Goal: Transaction & Acquisition: Download file/media

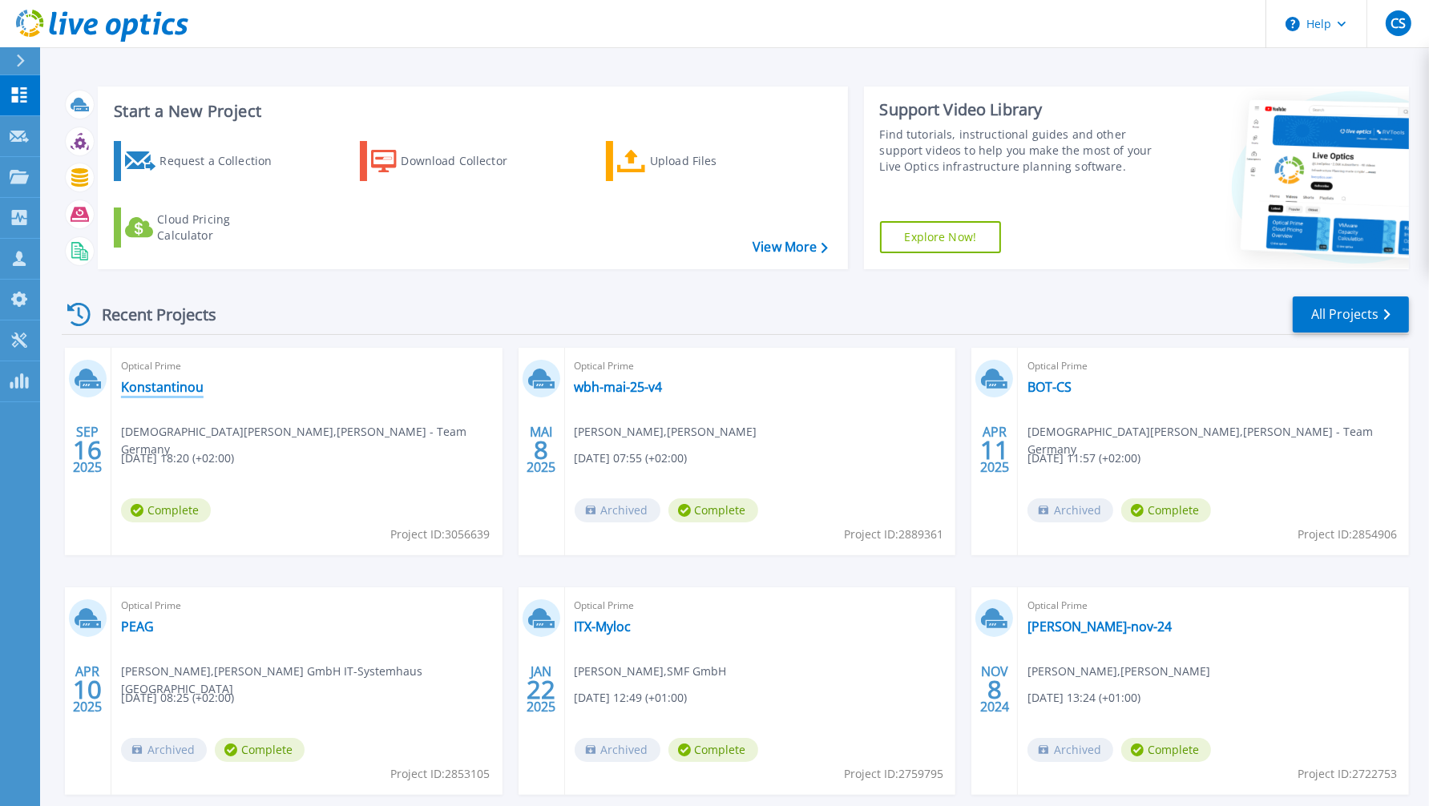
click at [174, 390] on link "Konstantinou" at bounding box center [162, 387] width 83 height 16
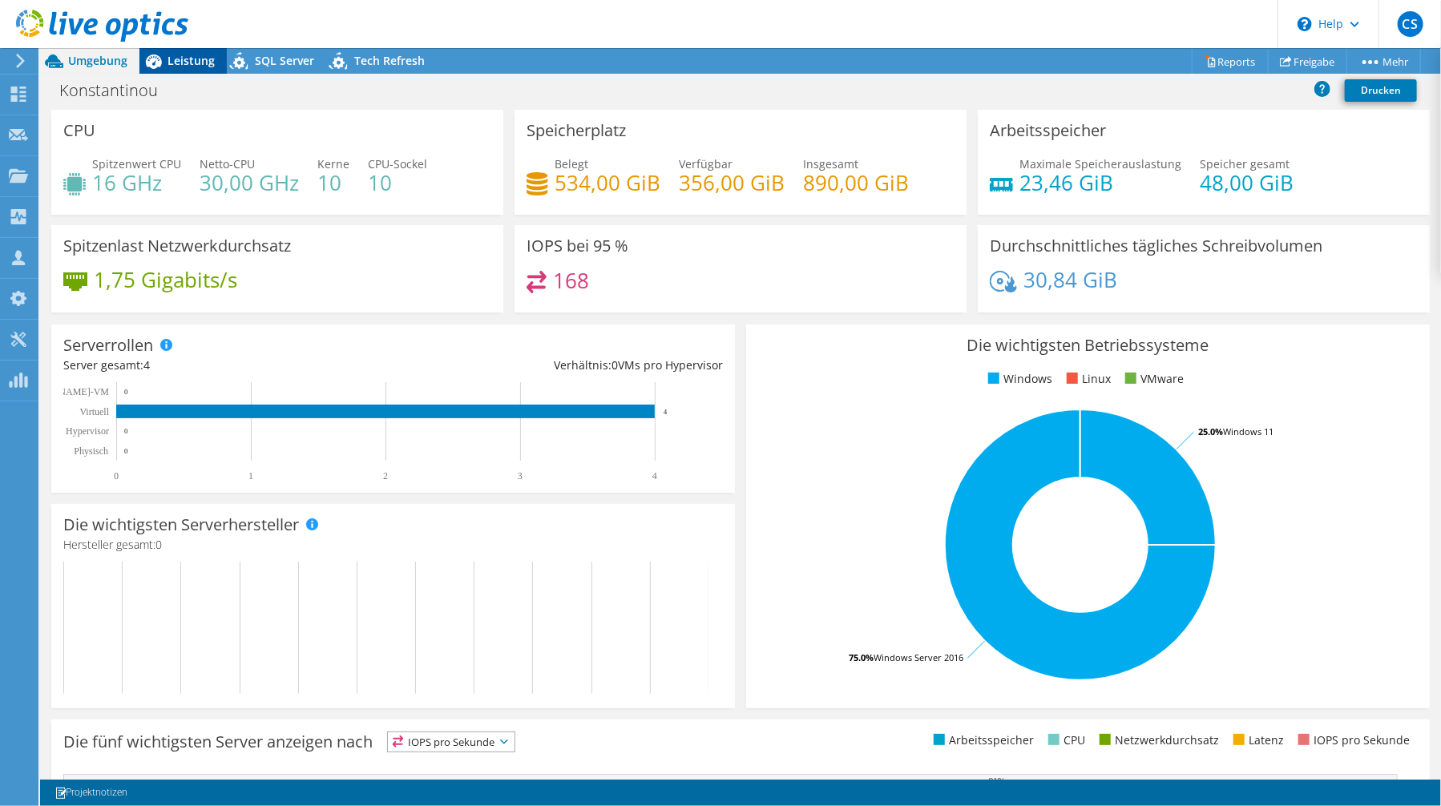
click at [200, 62] on span "Leistung" at bounding box center [191, 60] width 47 height 15
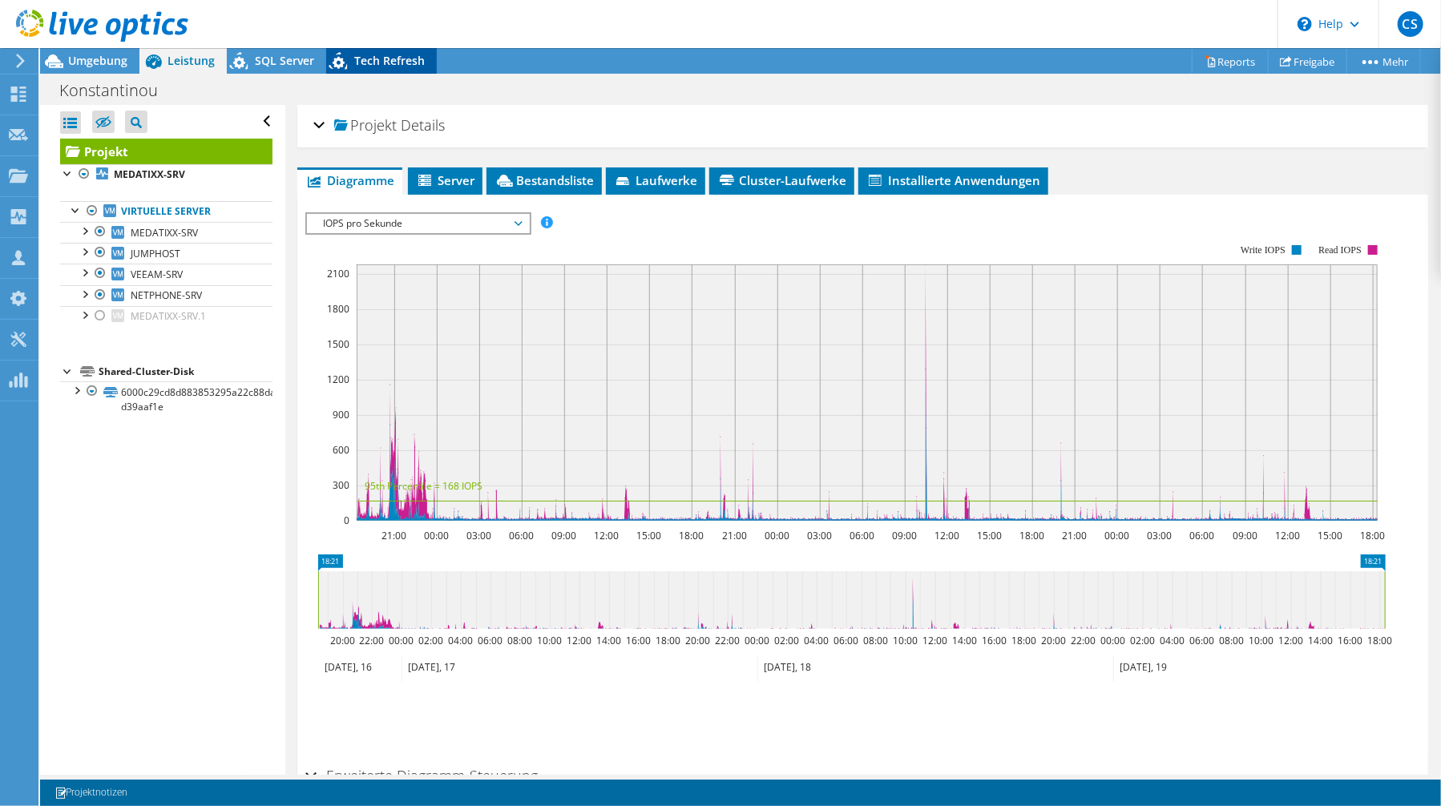
click at [410, 62] on span "Tech Refresh" at bounding box center [389, 60] width 71 height 15
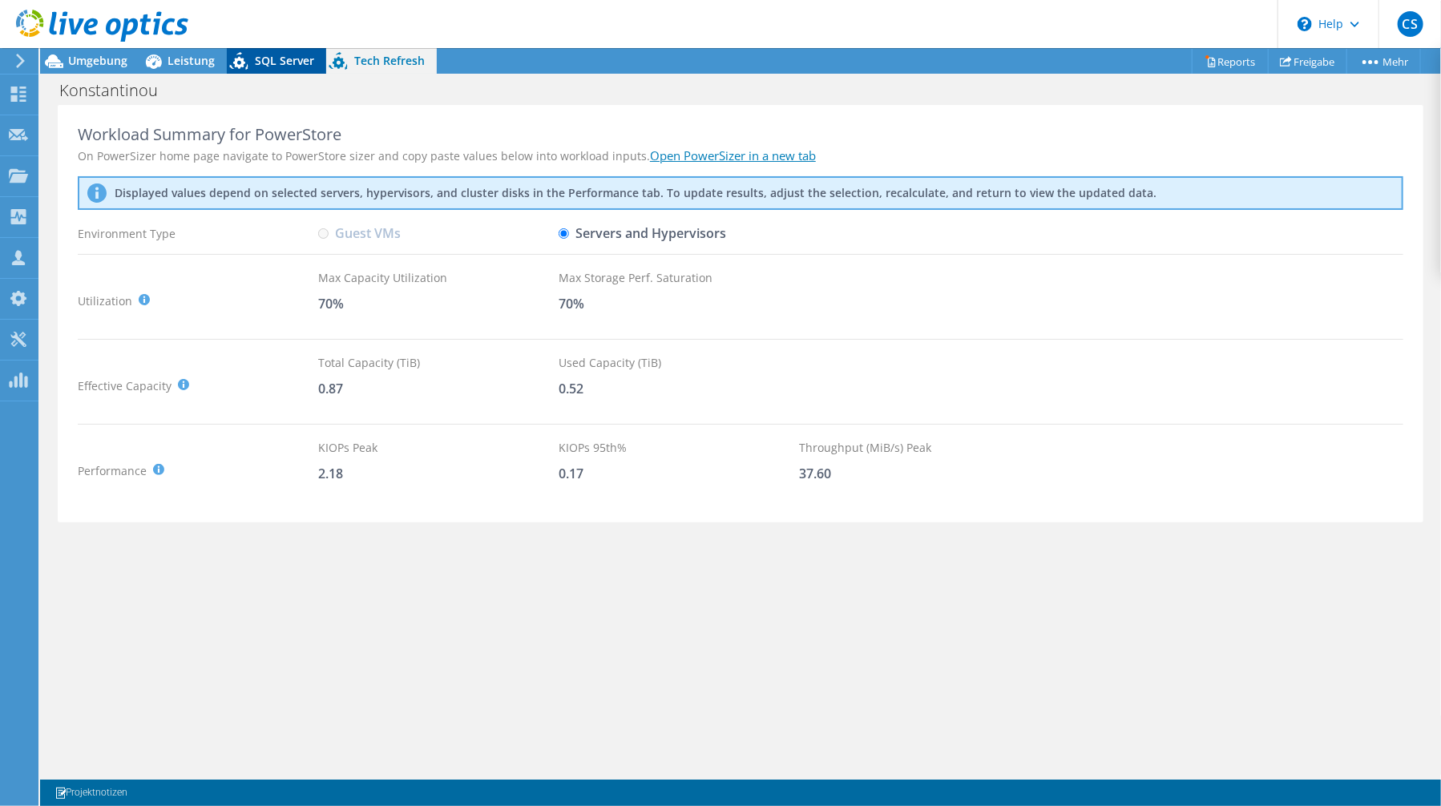
click at [281, 59] on span "SQL Server" at bounding box center [284, 60] width 59 height 15
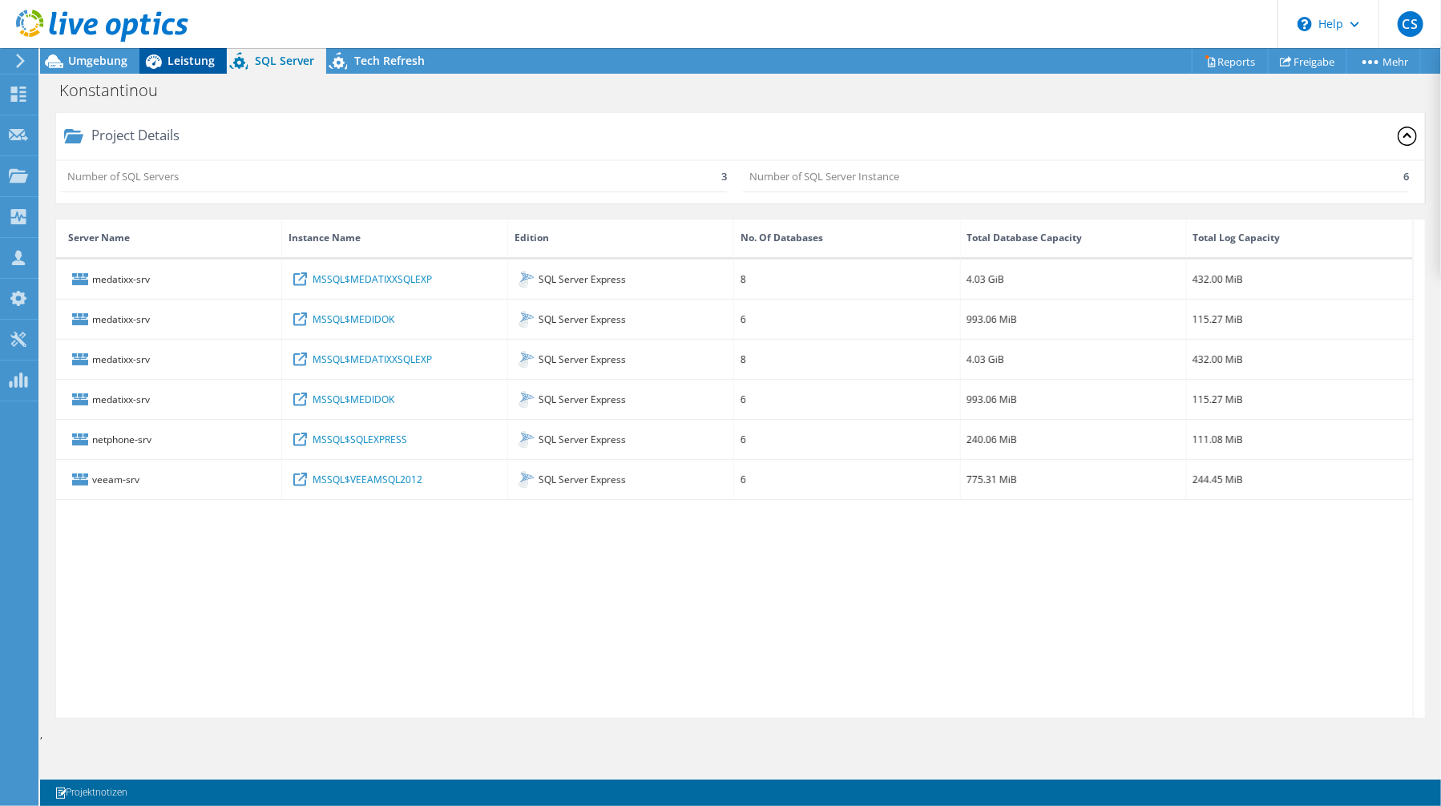
click at [180, 59] on span "Leistung" at bounding box center [191, 60] width 47 height 15
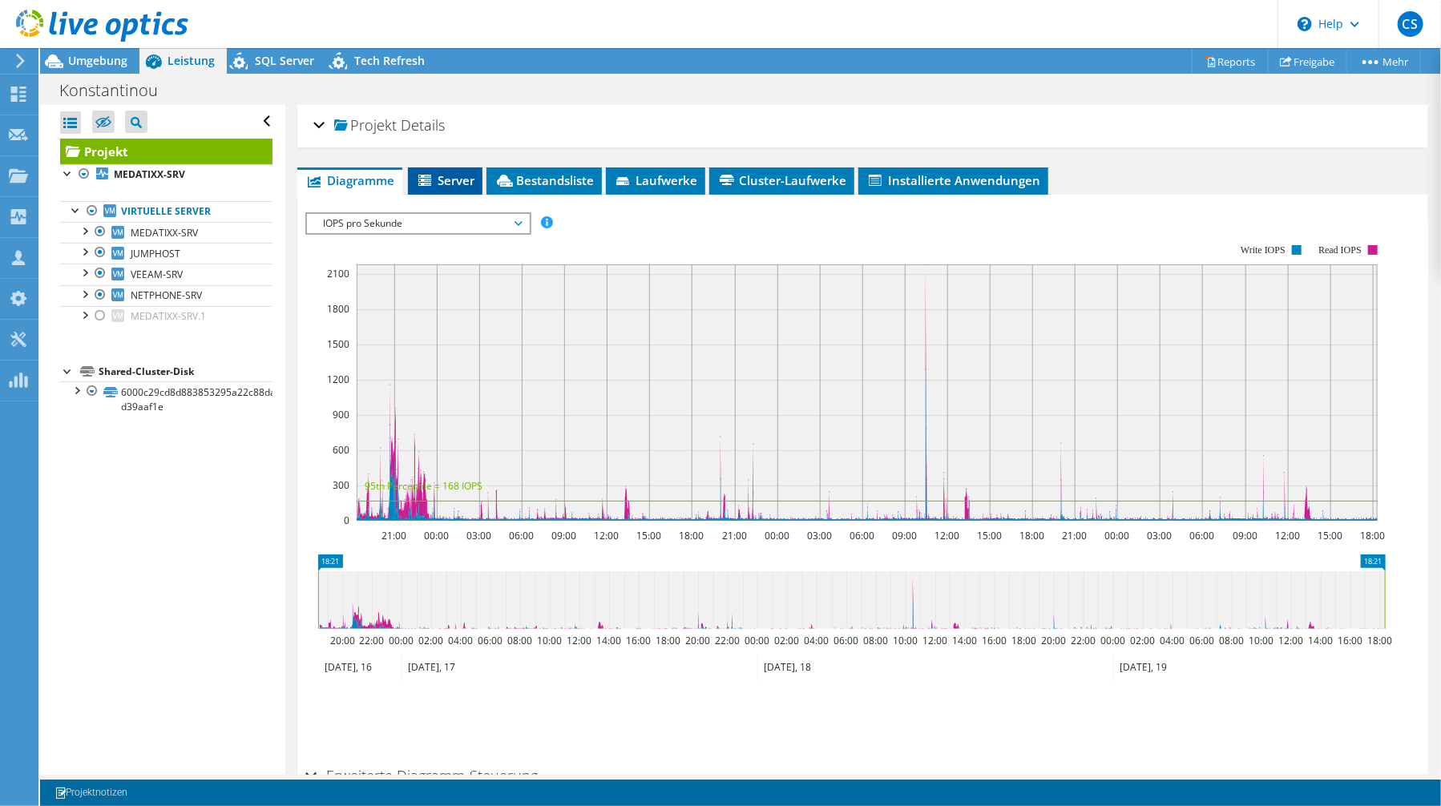
click at [455, 187] on li "Server" at bounding box center [445, 181] width 75 height 27
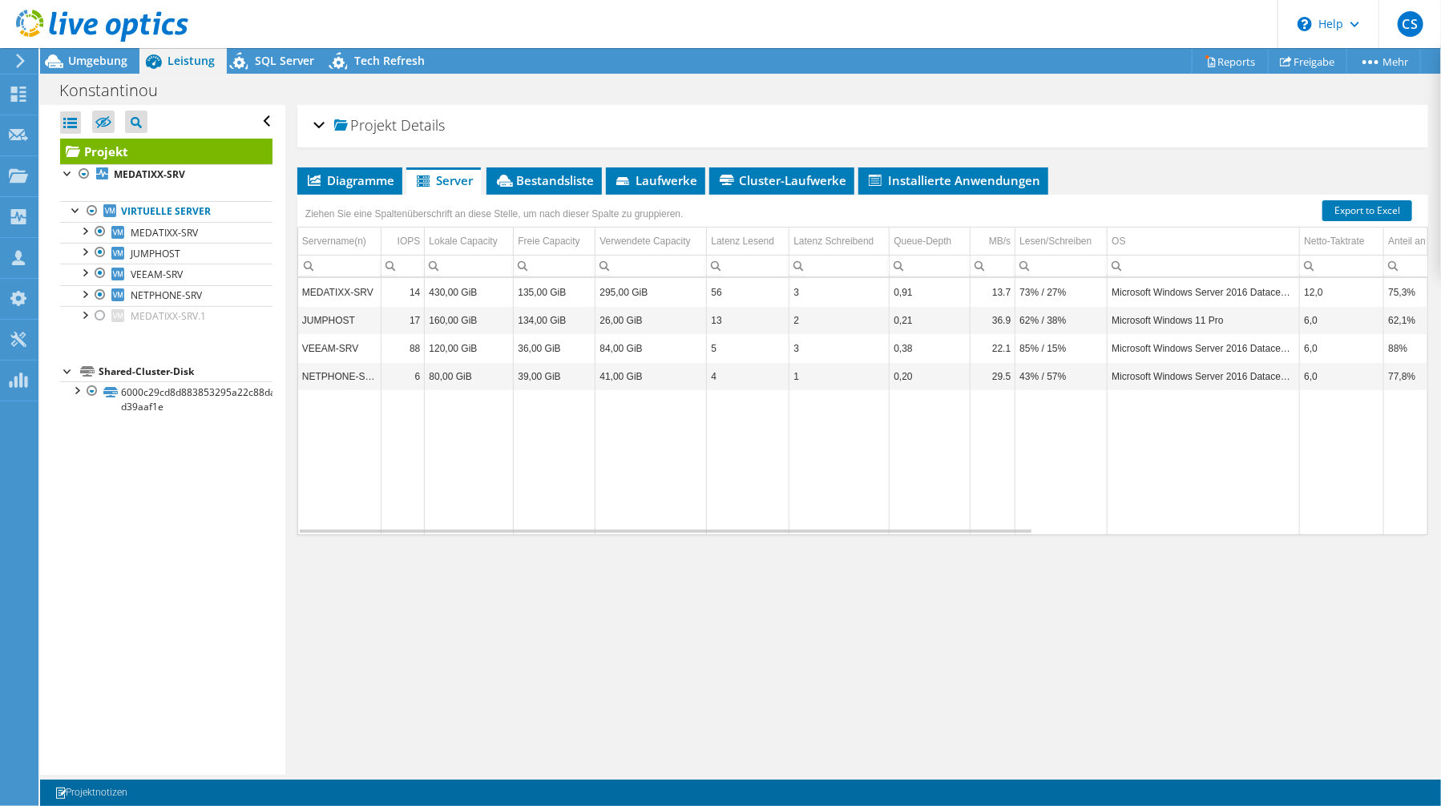
click at [317, 129] on div "Projekt Details" at bounding box center [862, 126] width 1099 height 34
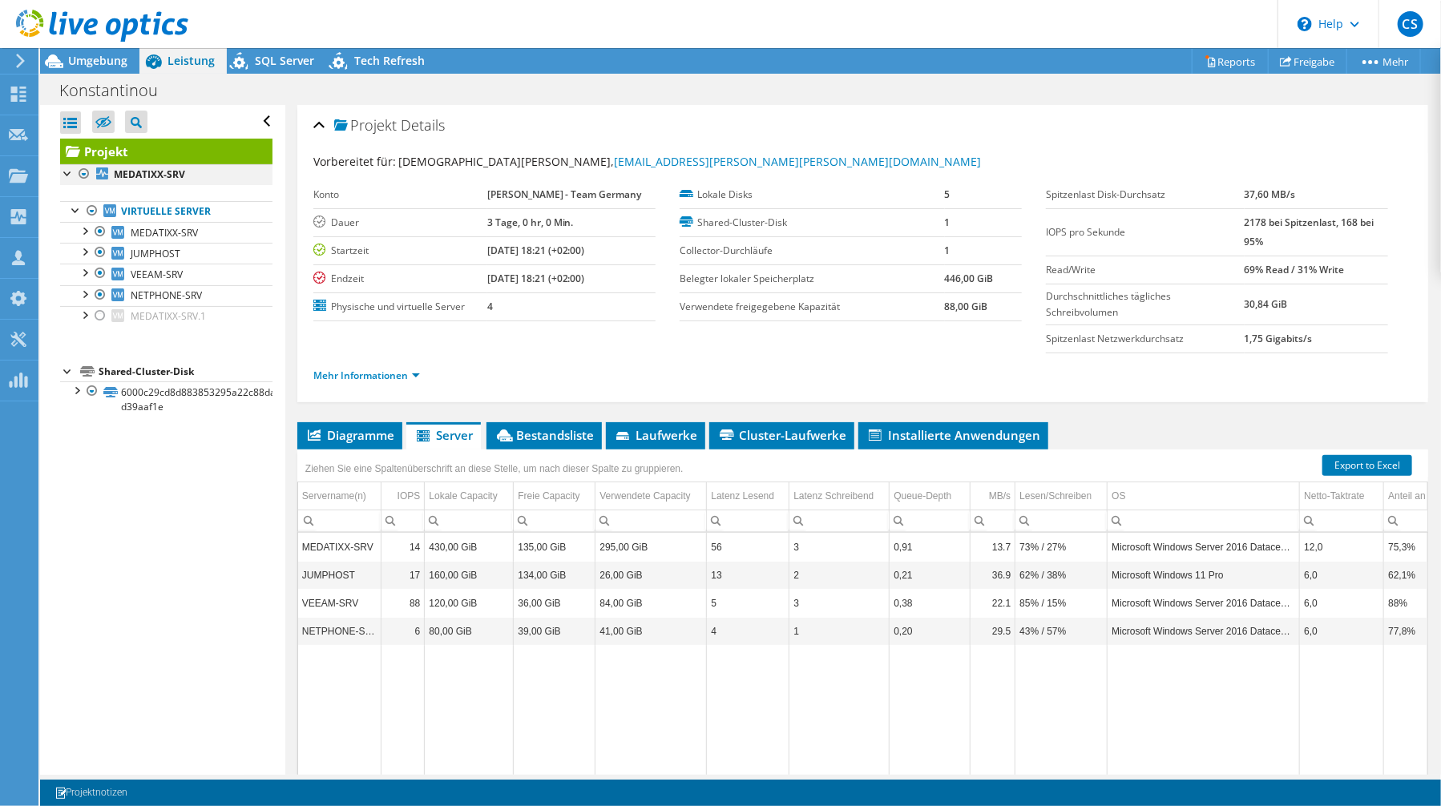
click at [85, 172] on div at bounding box center [84, 173] width 16 height 19
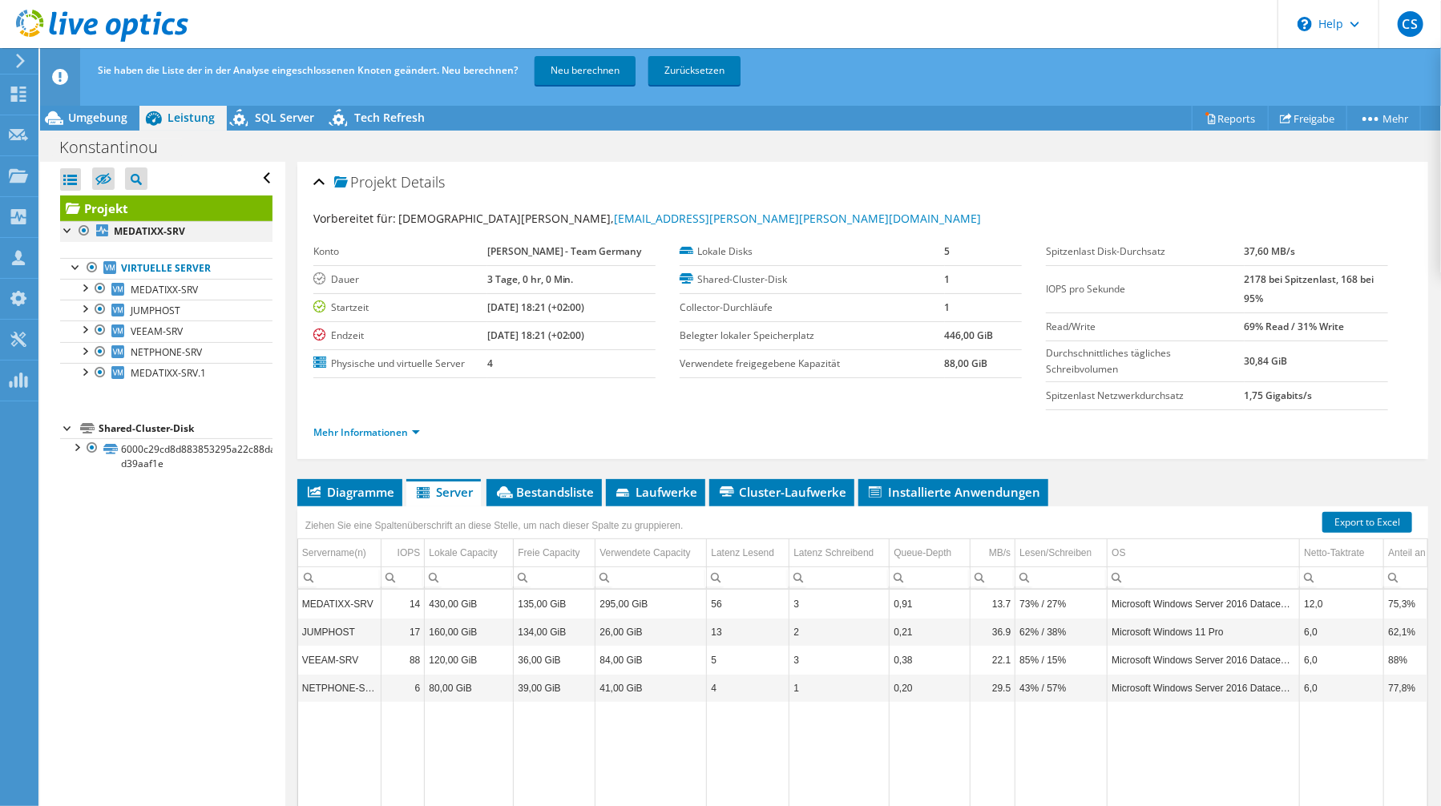
click at [83, 229] on div at bounding box center [84, 230] width 16 height 19
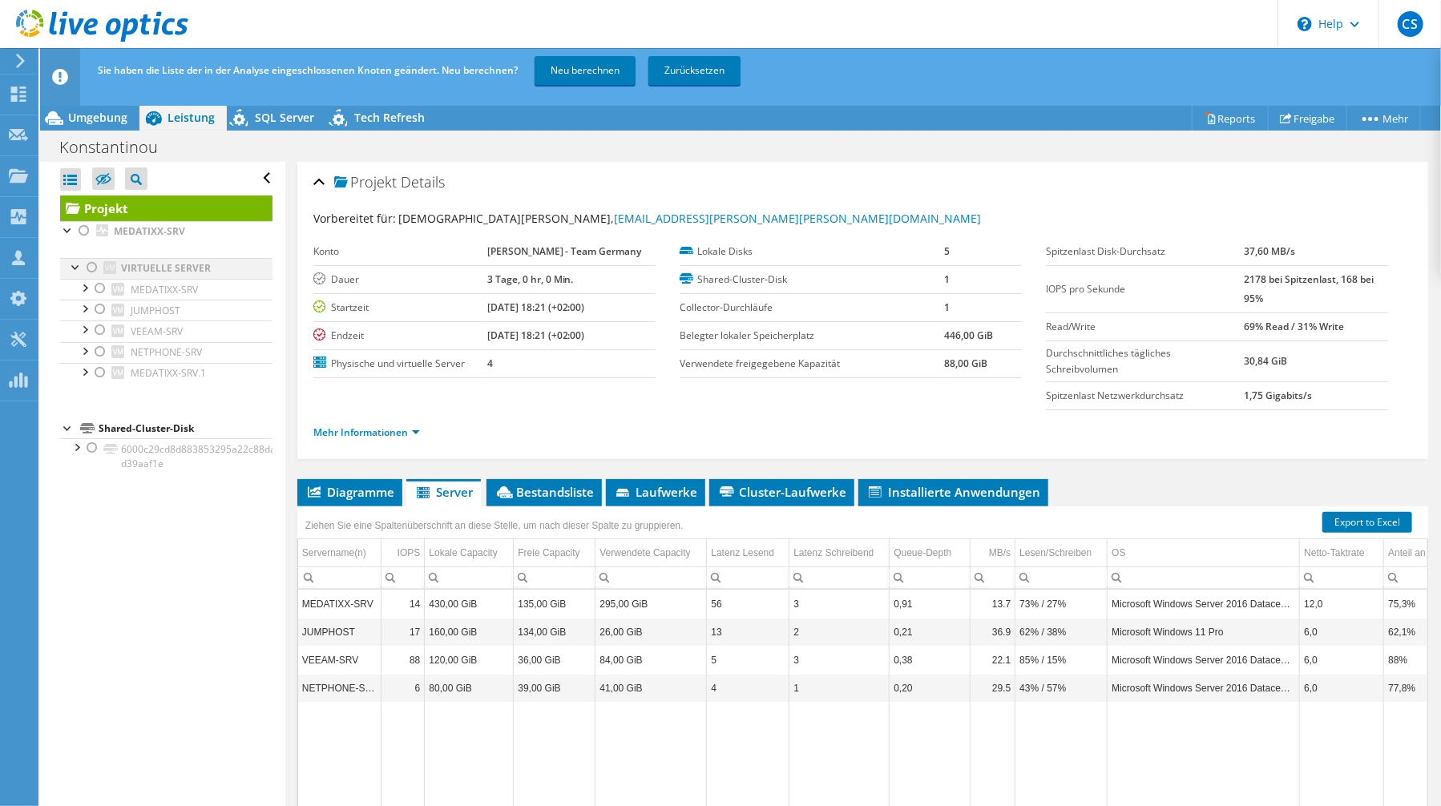
click at [91, 265] on div at bounding box center [92, 267] width 16 height 19
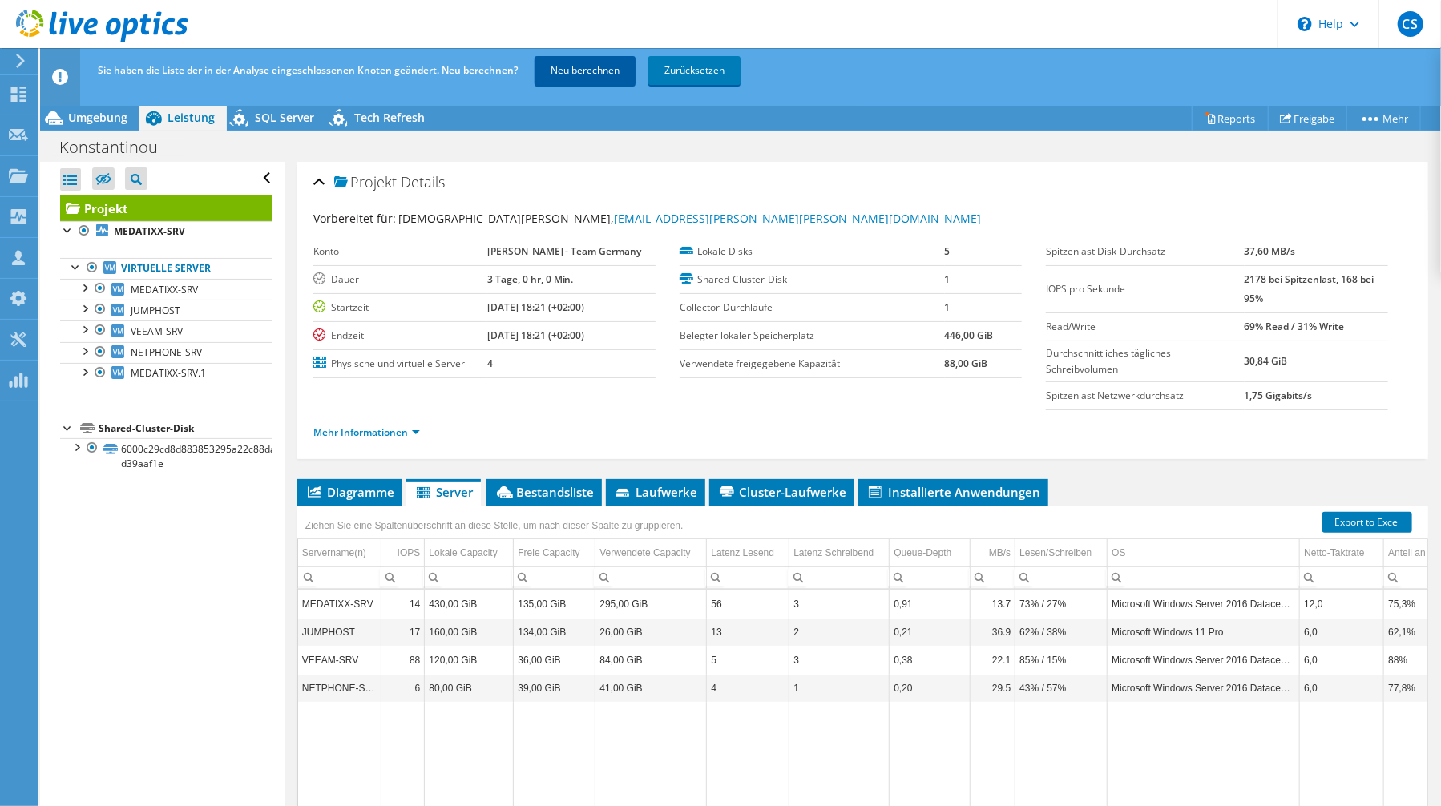
click at [604, 81] on link "Neu berechnen" at bounding box center [585, 70] width 101 height 29
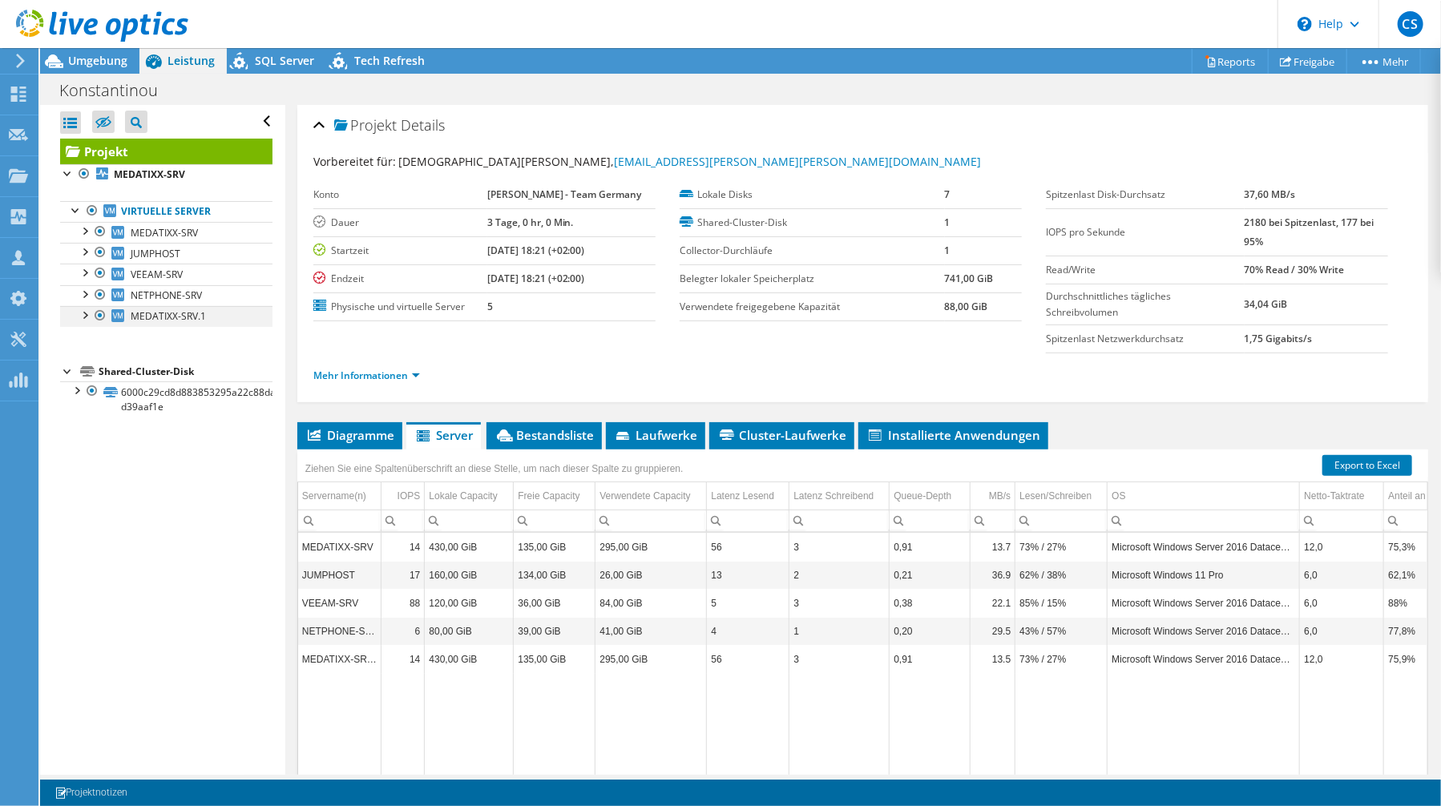
click at [101, 315] on div at bounding box center [100, 315] width 16 height 19
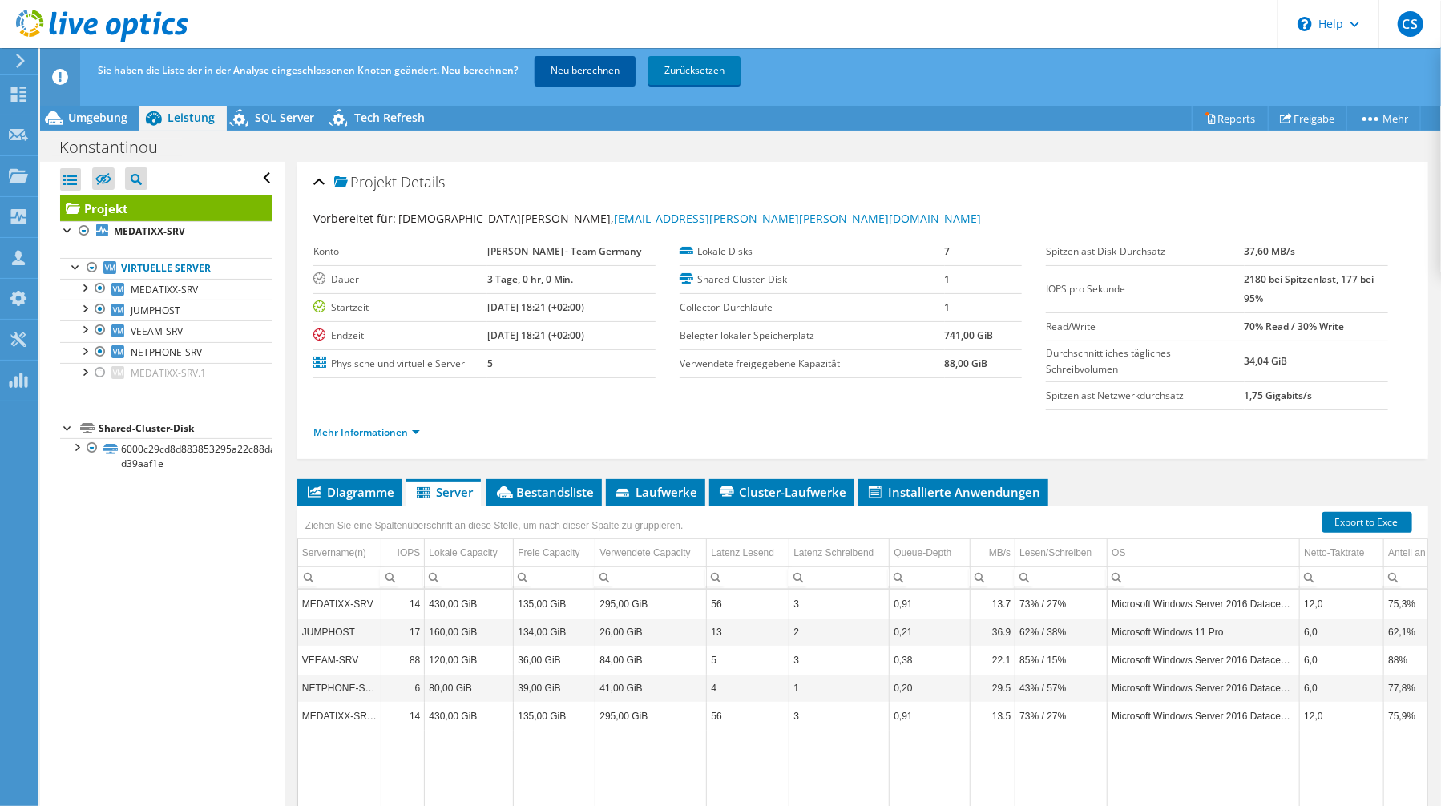
click at [624, 77] on link "Neu berechnen" at bounding box center [585, 70] width 101 height 29
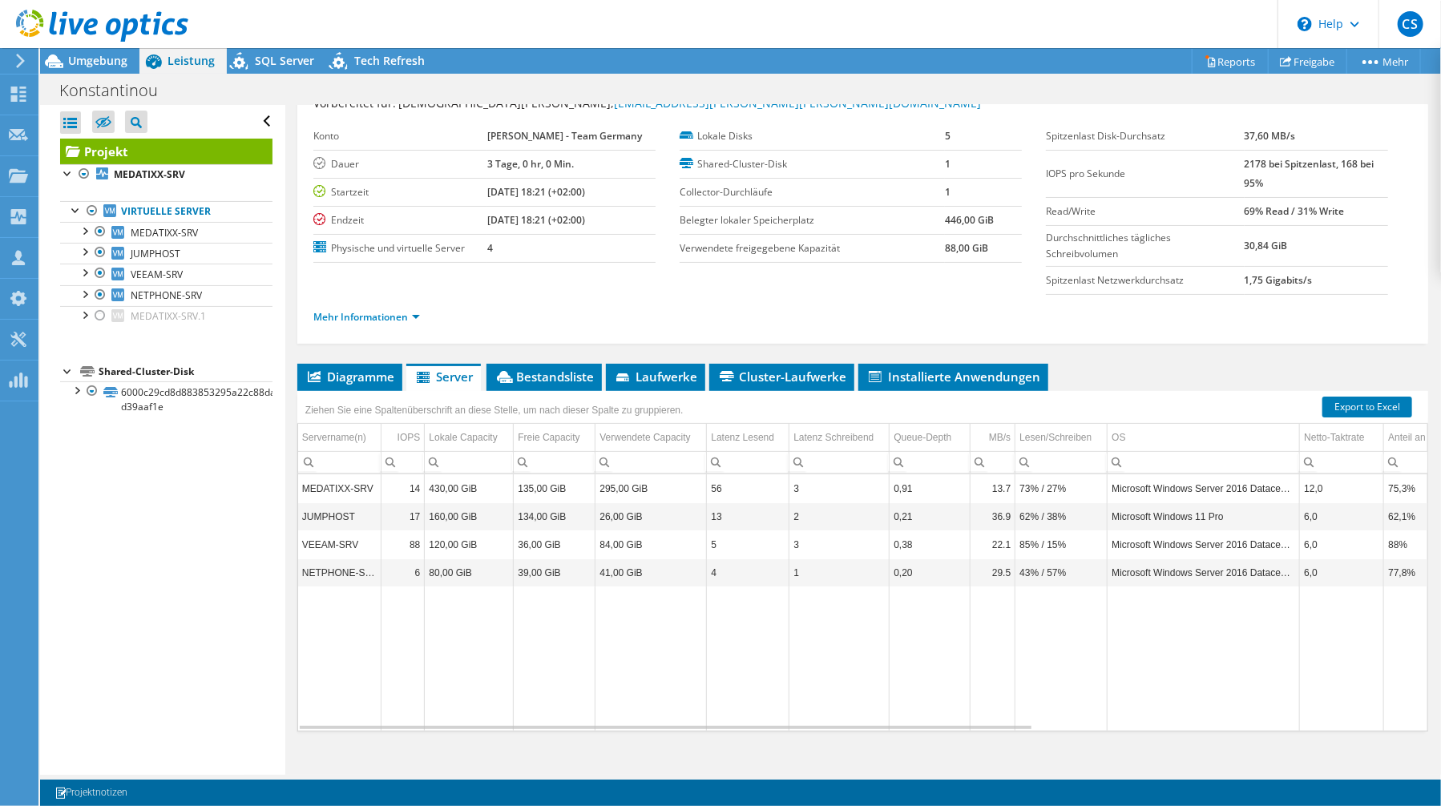
scroll to position [74, 0]
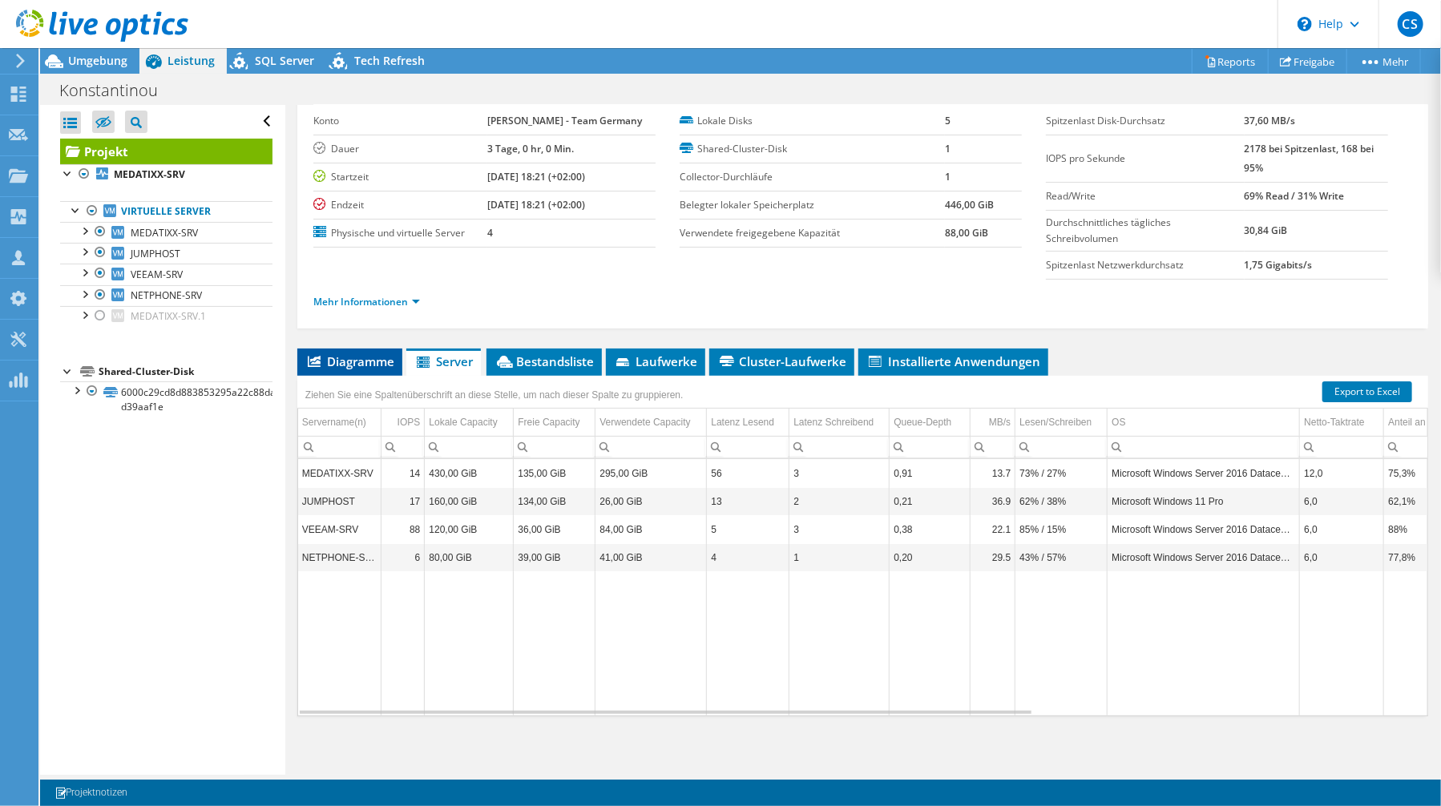
click at [341, 359] on span "Diagramme" at bounding box center [349, 362] width 89 height 16
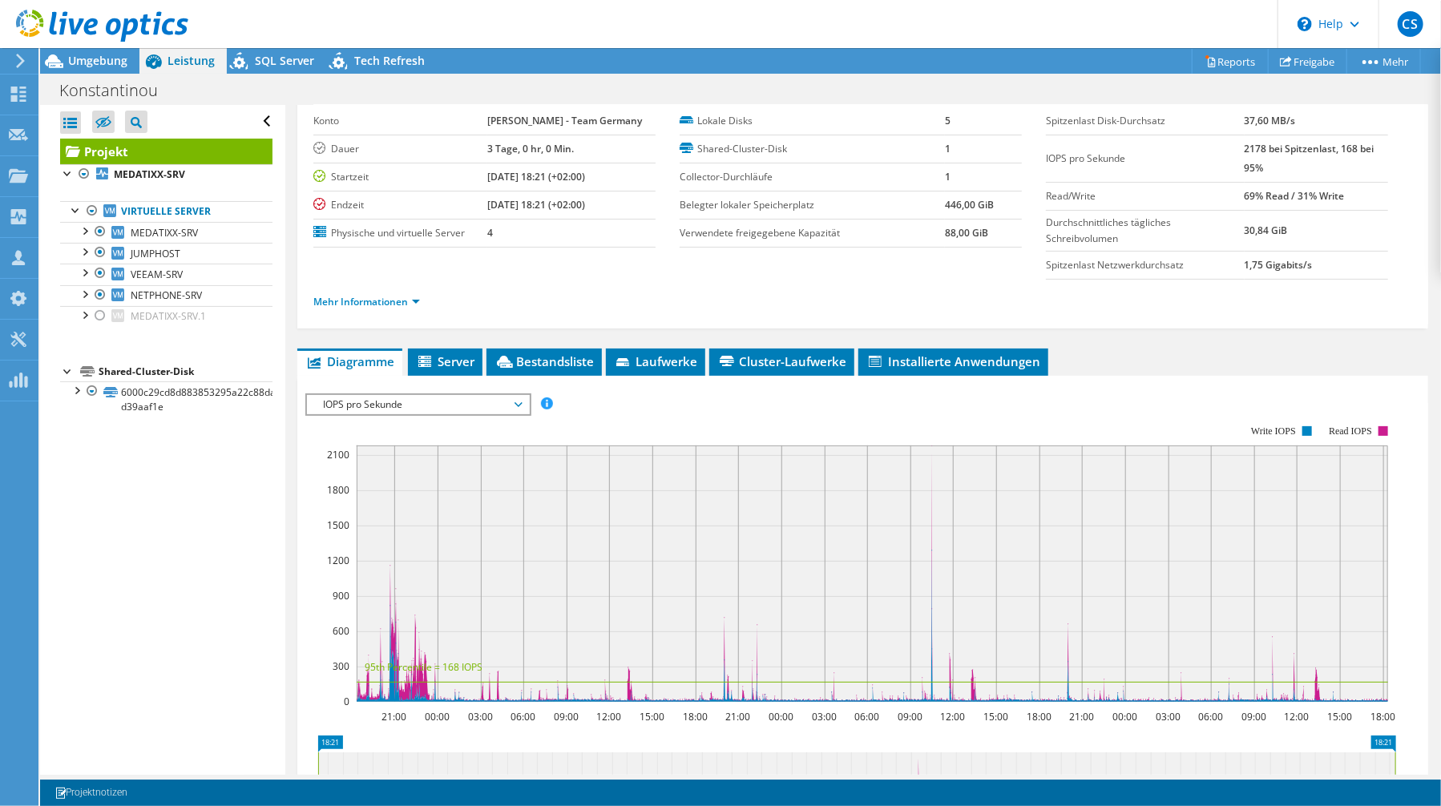
click at [429, 410] on span "IOPS pro Sekunde" at bounding box center [418, 404] width 206 height 19
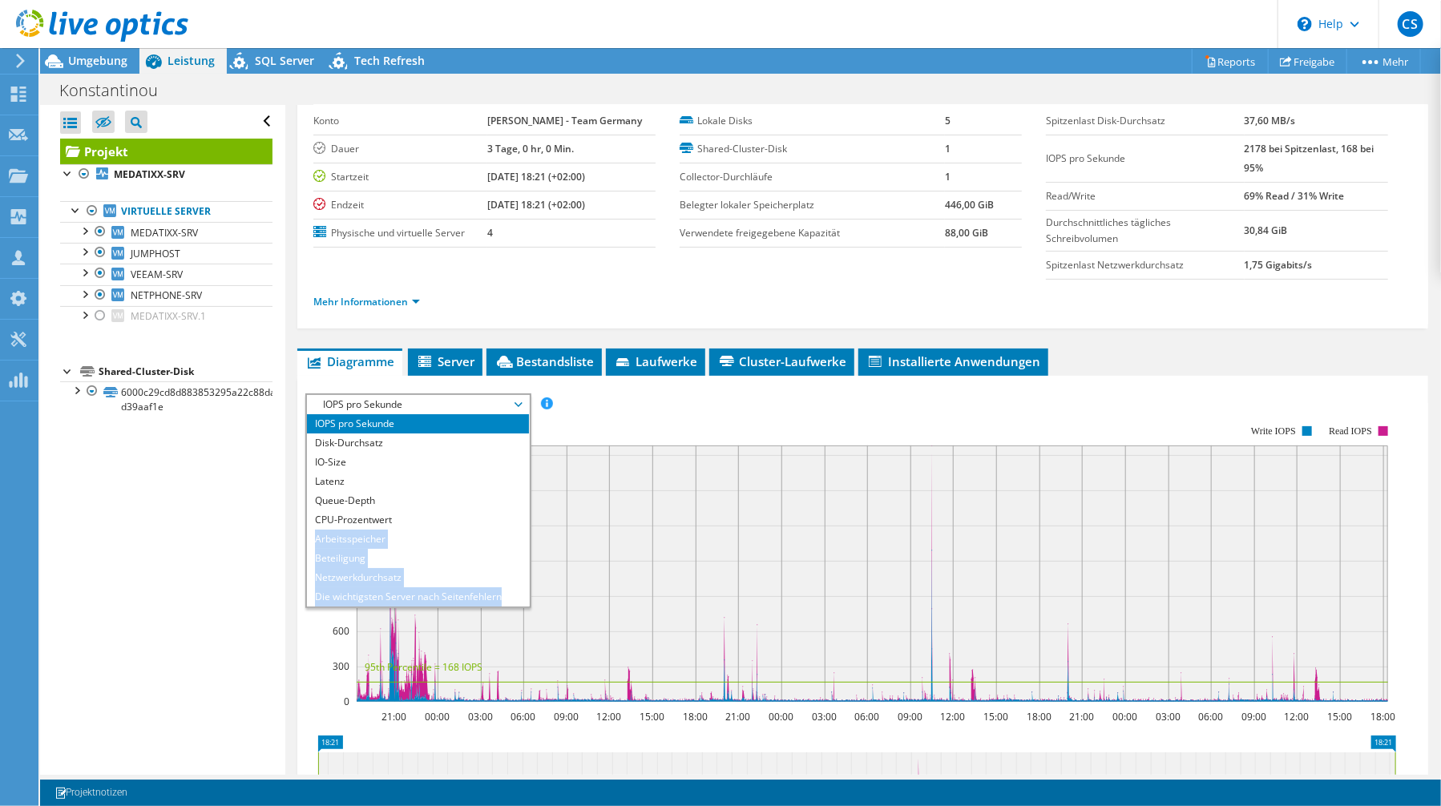
drag, startPoint x: 531, startPoint y: 526, endPoint x: 532, endPoint y: 599, distance: 73.0
click at [531, 599] on div "IOPS pro Sekunde IOPS pro Sekunde Disk-Durchsatz IO-Size Latenz Queue-Depth CPU…" at bounding box center [418, 501] width 226 height 215
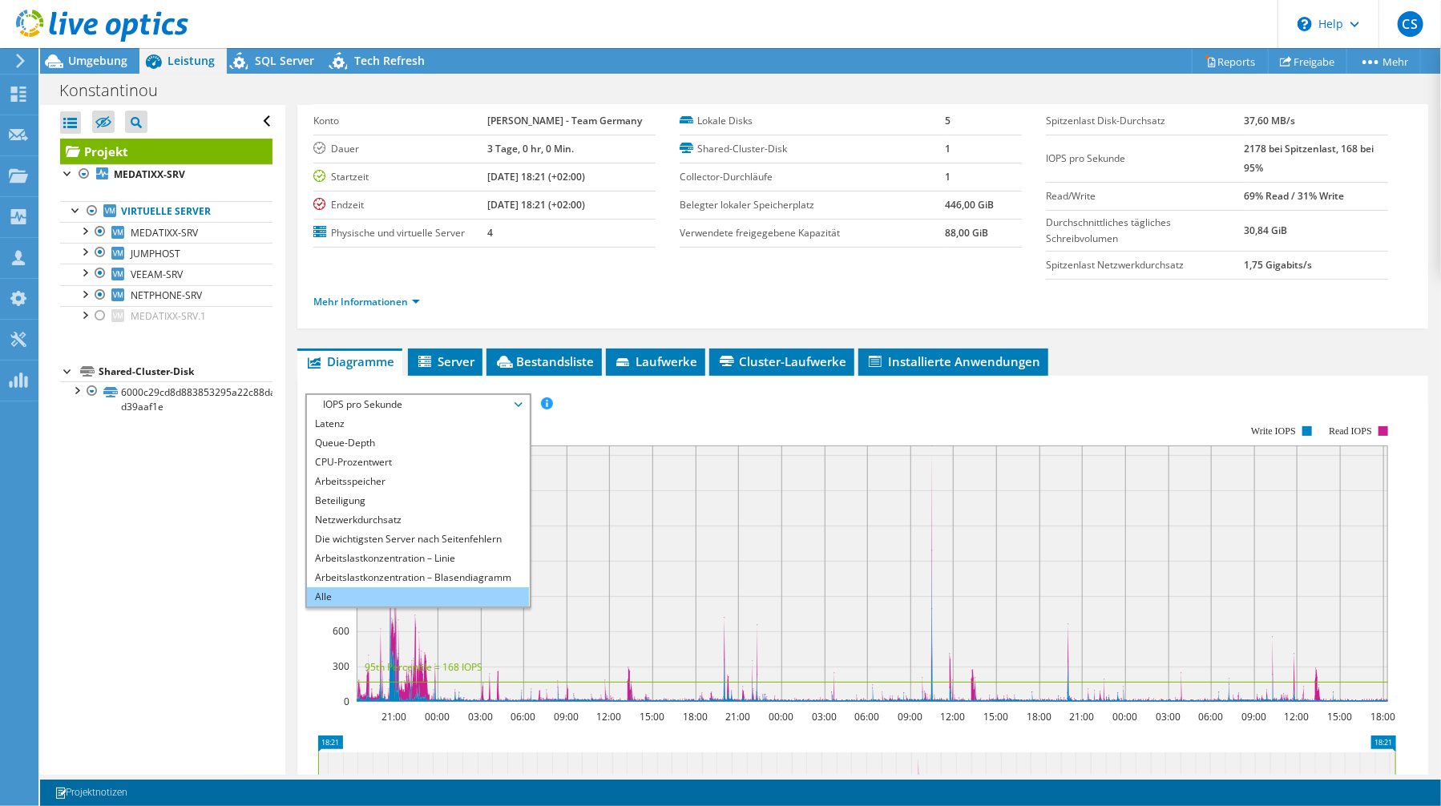
click at [442, 590] on li "Alle" at bounding box center [418, 597] width 222 height 19
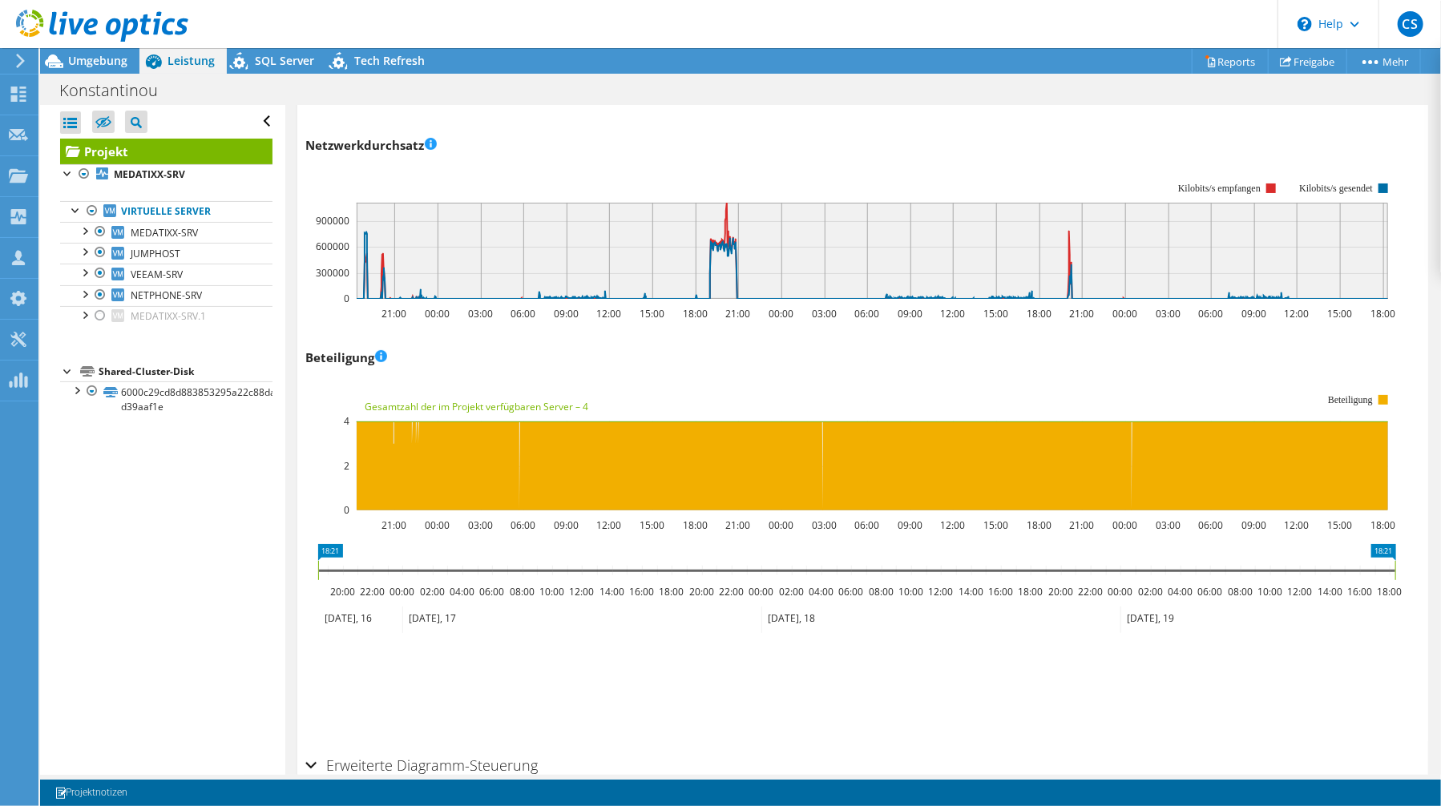
scroll to position [0, 0]
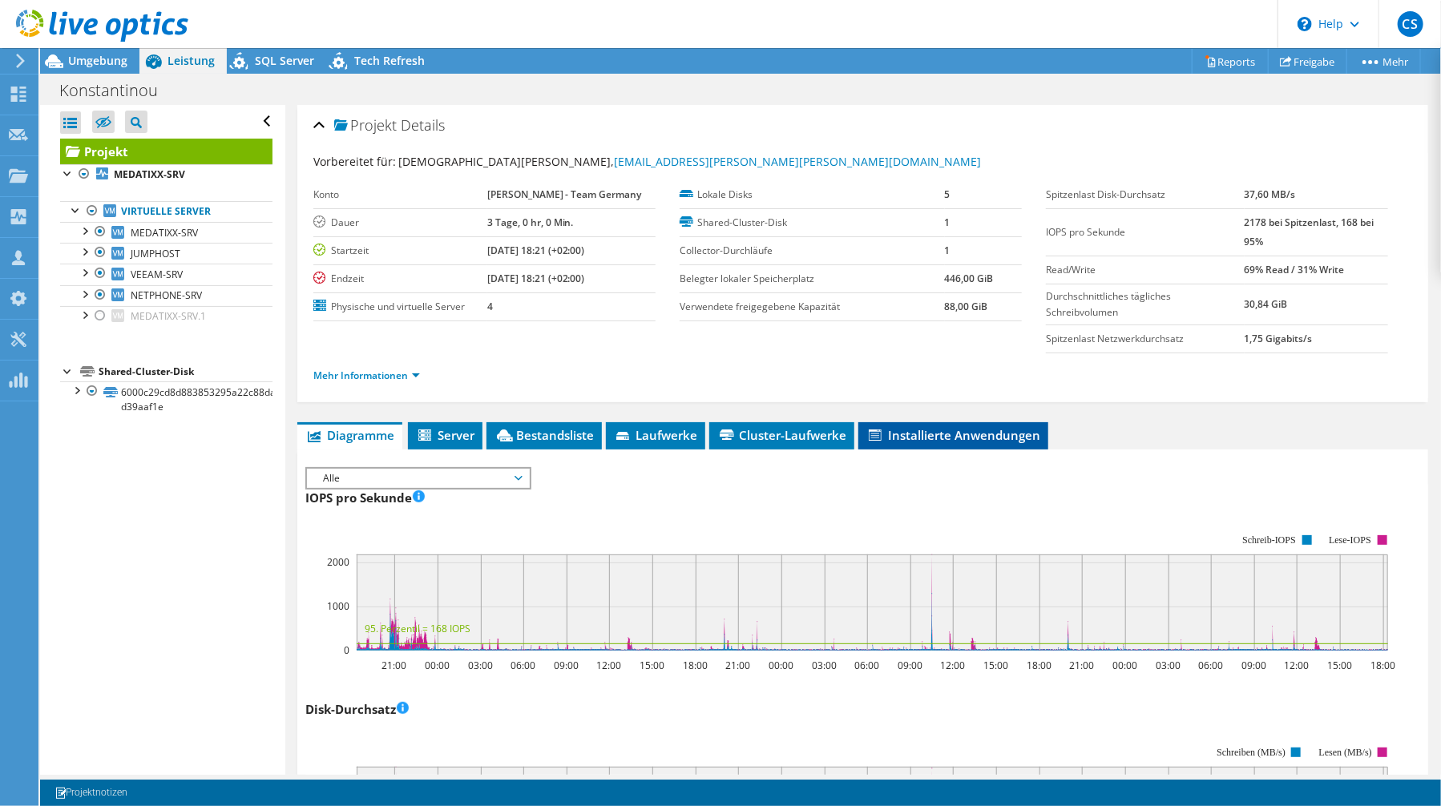
click at [973, 438] on span "Installierte Anwendungen" at bounding box center [954, 435] width 174 height 16
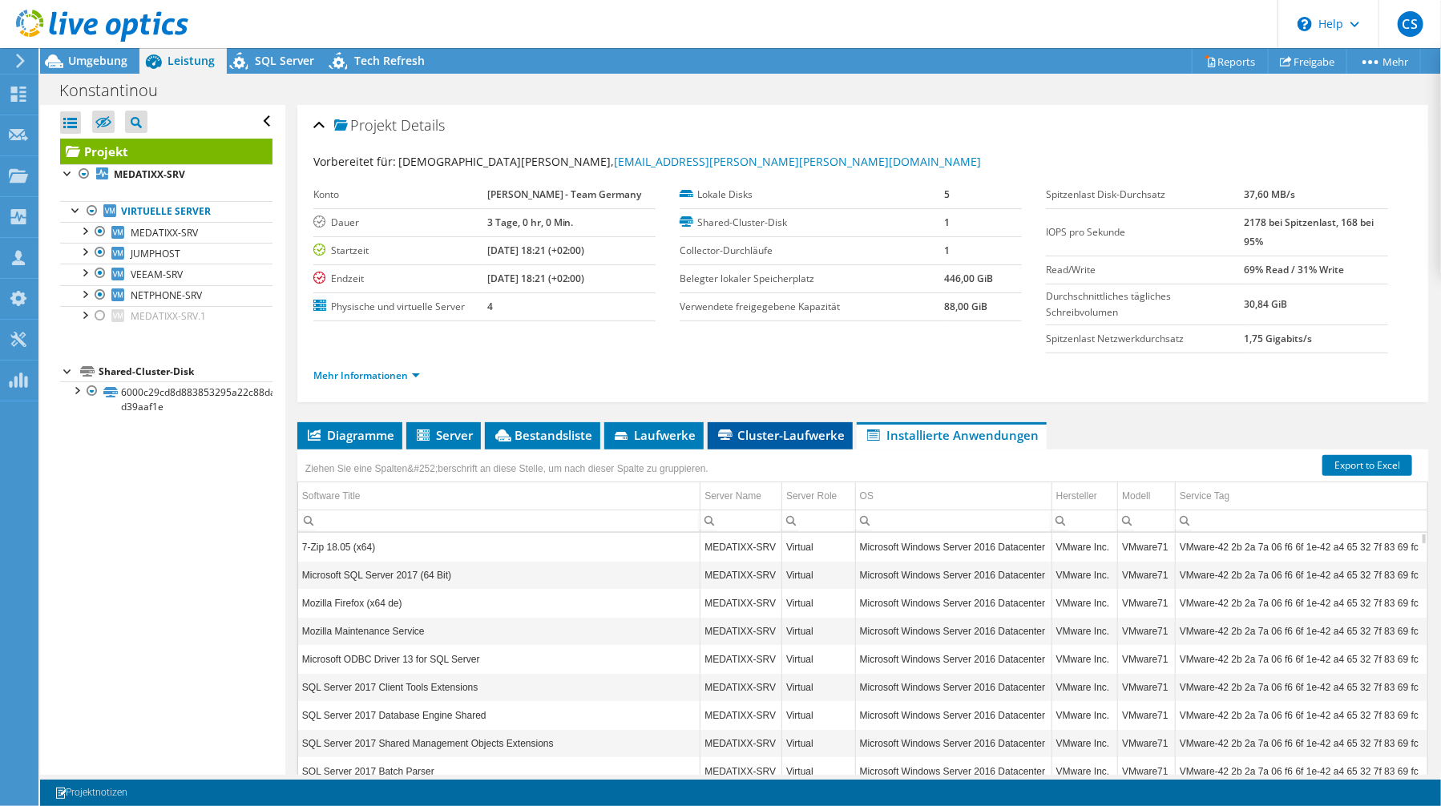
click at [769, 441] on li "Cluster-Laufwerke" at bounding box center [780, 435] width 145 height 27
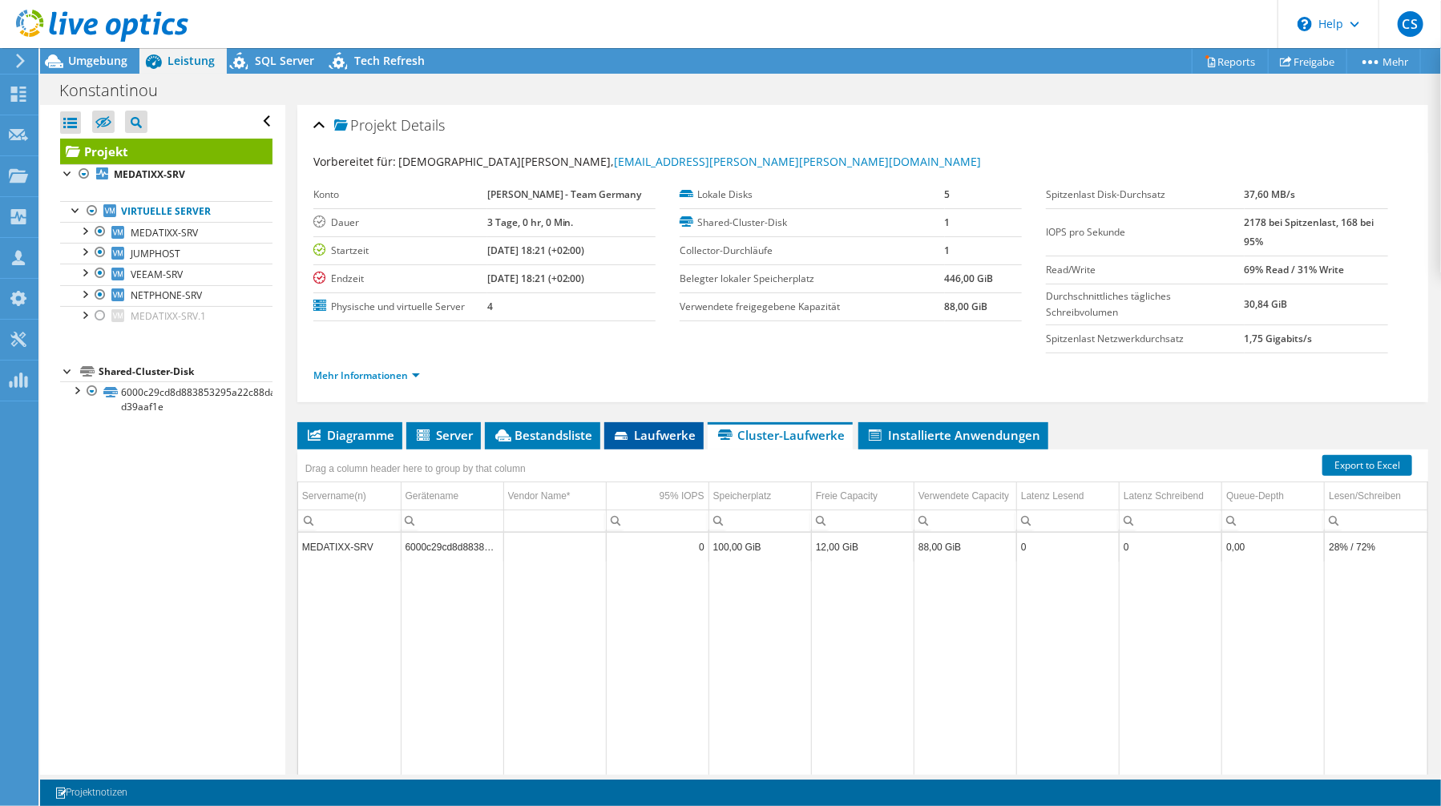
click at [635, 438] on span "Laufwerke" at bounding box center [653, 435] width 83 height 16
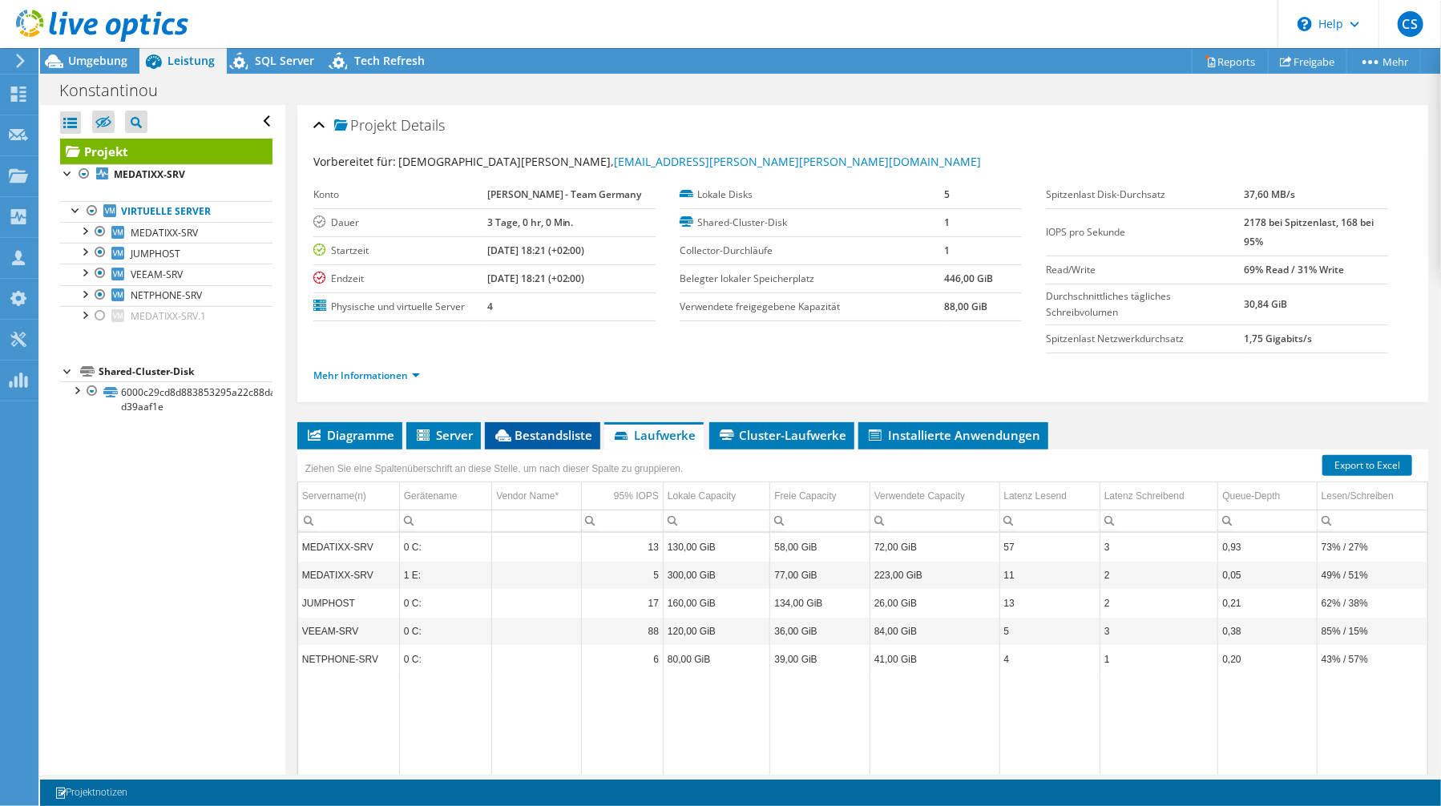
click at [526, 428] on span "Bestandsliste" at bounding box center [542, 435] width 99 height 16
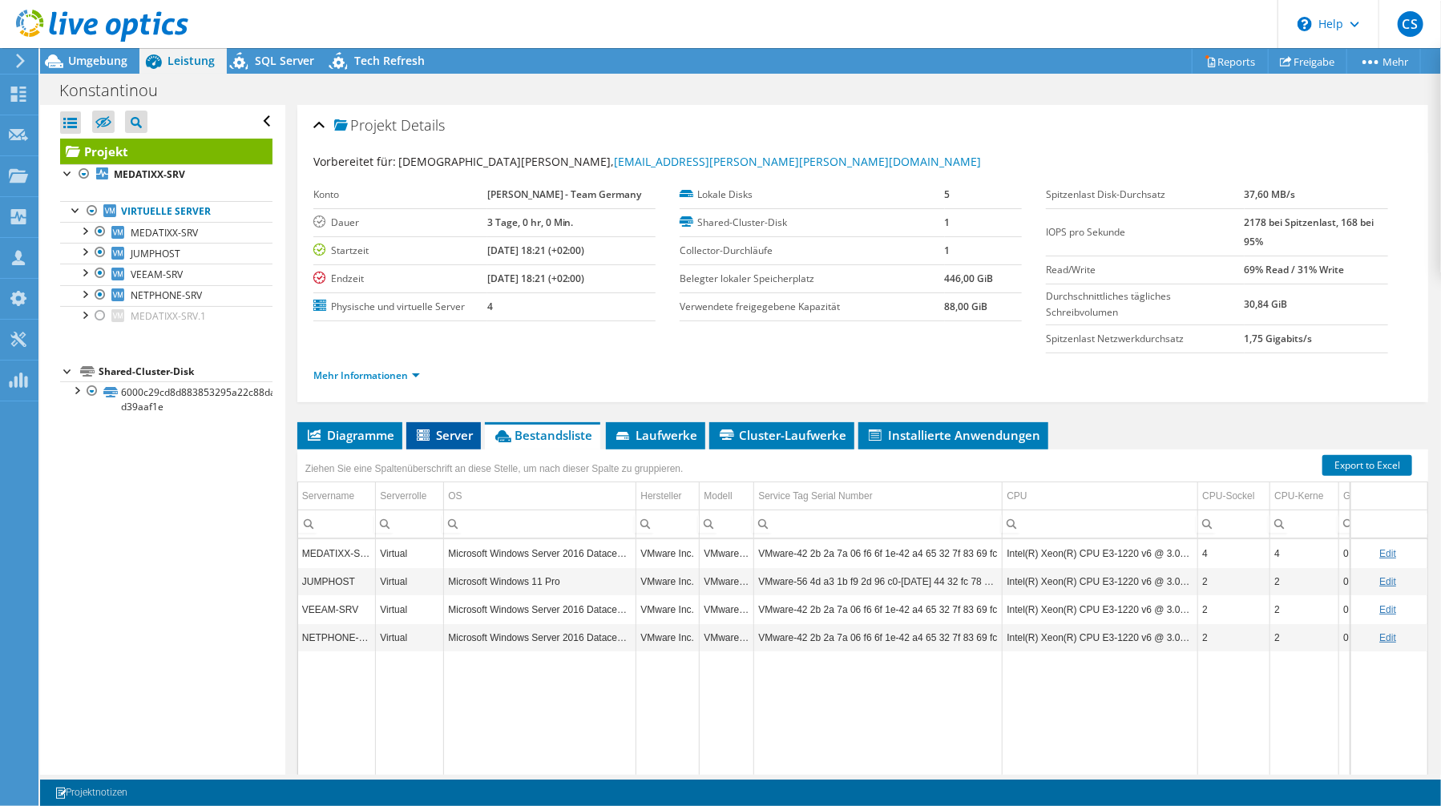
click at [455, 444] on li "Server" at bounding box center [443, 435] width 75 height 27
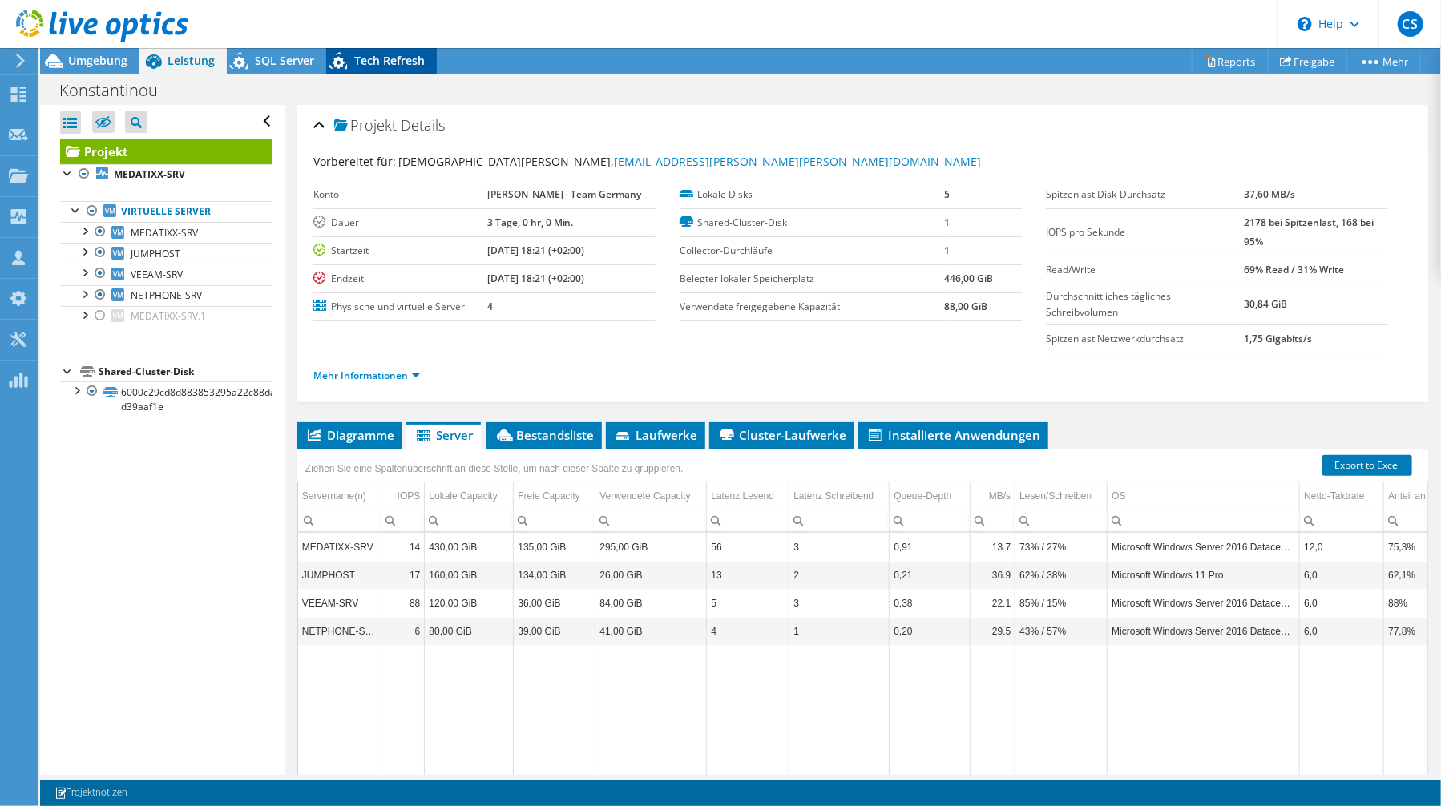
click at [378, 59] on span "Tech Refresh" at bounding box center [389, 60] width 71 height 15
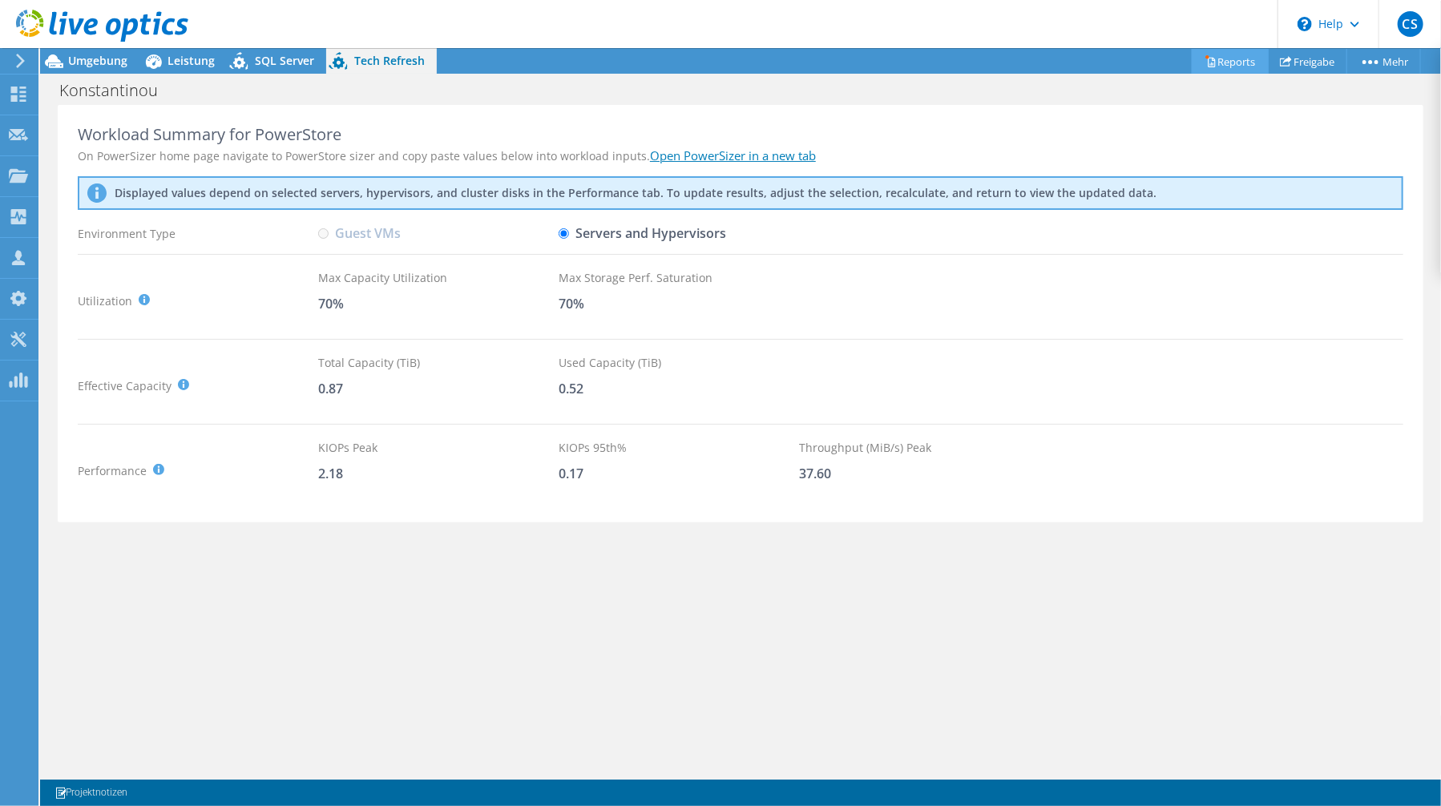
click at [1227, 60] on link "Reports" at bounding box center [1230, 61] width 77 height 25
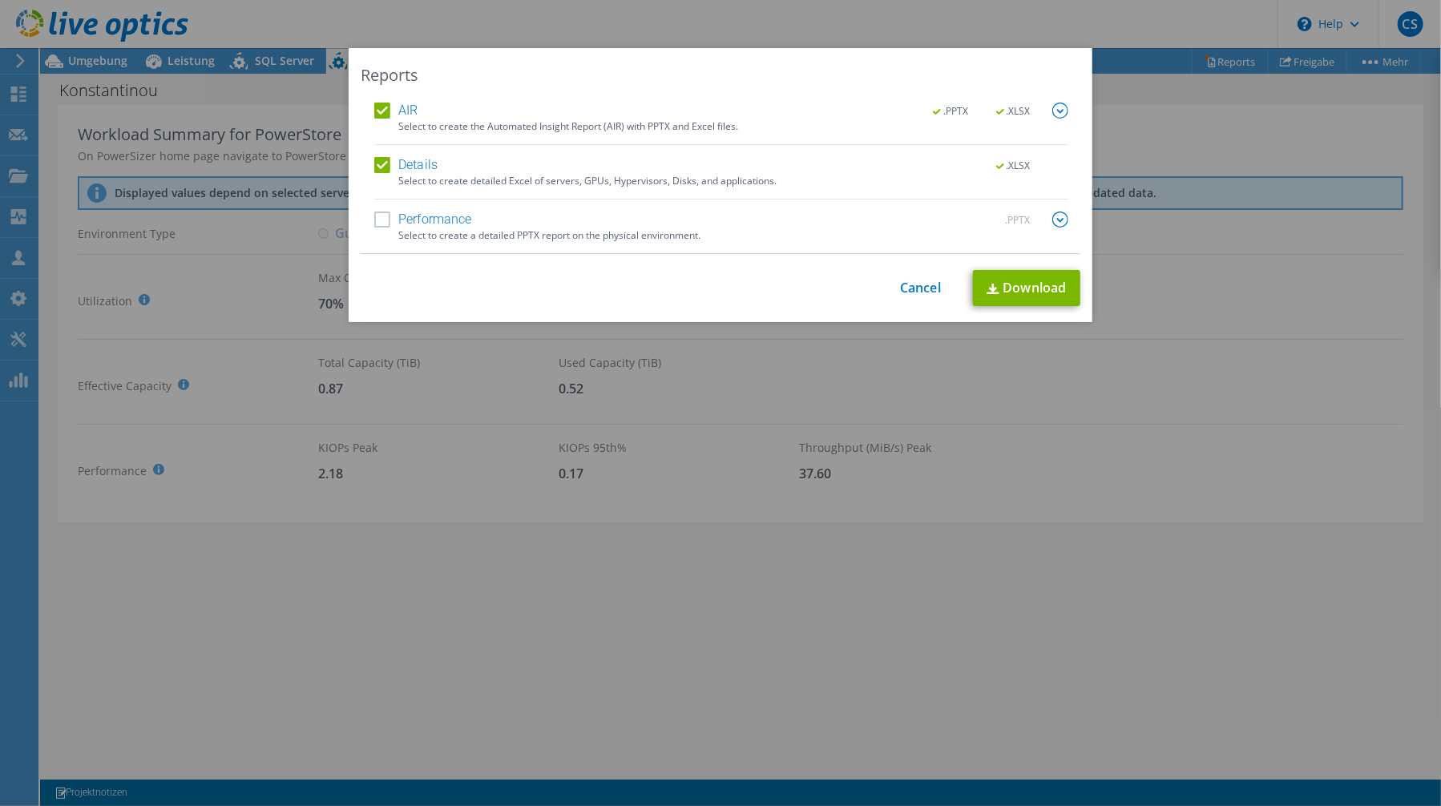
click at [377, 216] on label "Performance" at bounding box center [423, 220] width 98 height 16
click at [0, 0] on input "Performance" at bounding box center [0, 0] width 0 height 0
click at [1053, 113] on img at bounding box center [1061, 111] width 16 height 16
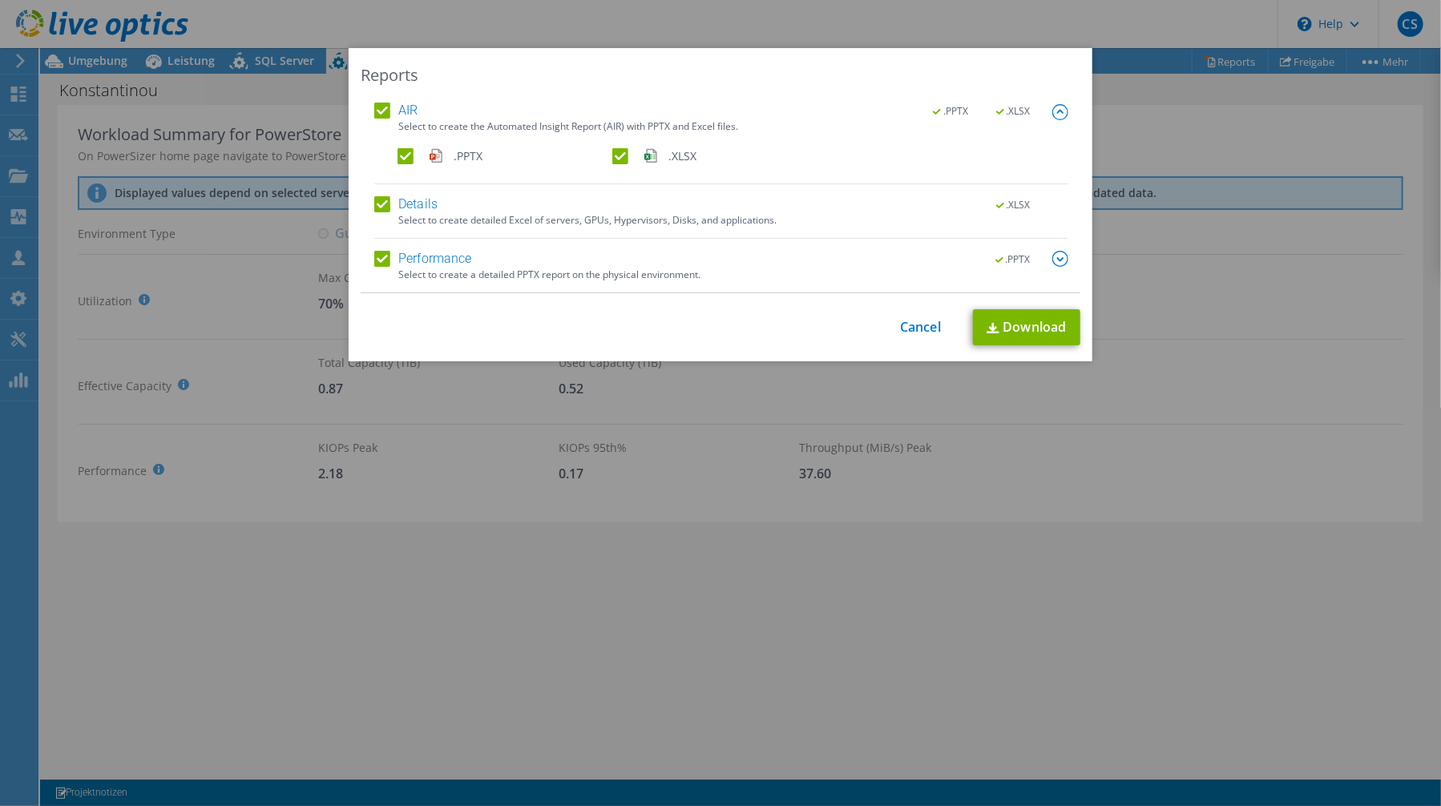
click at [1057, 258] on img at bounding box center [1061, 259] width 16 height 16
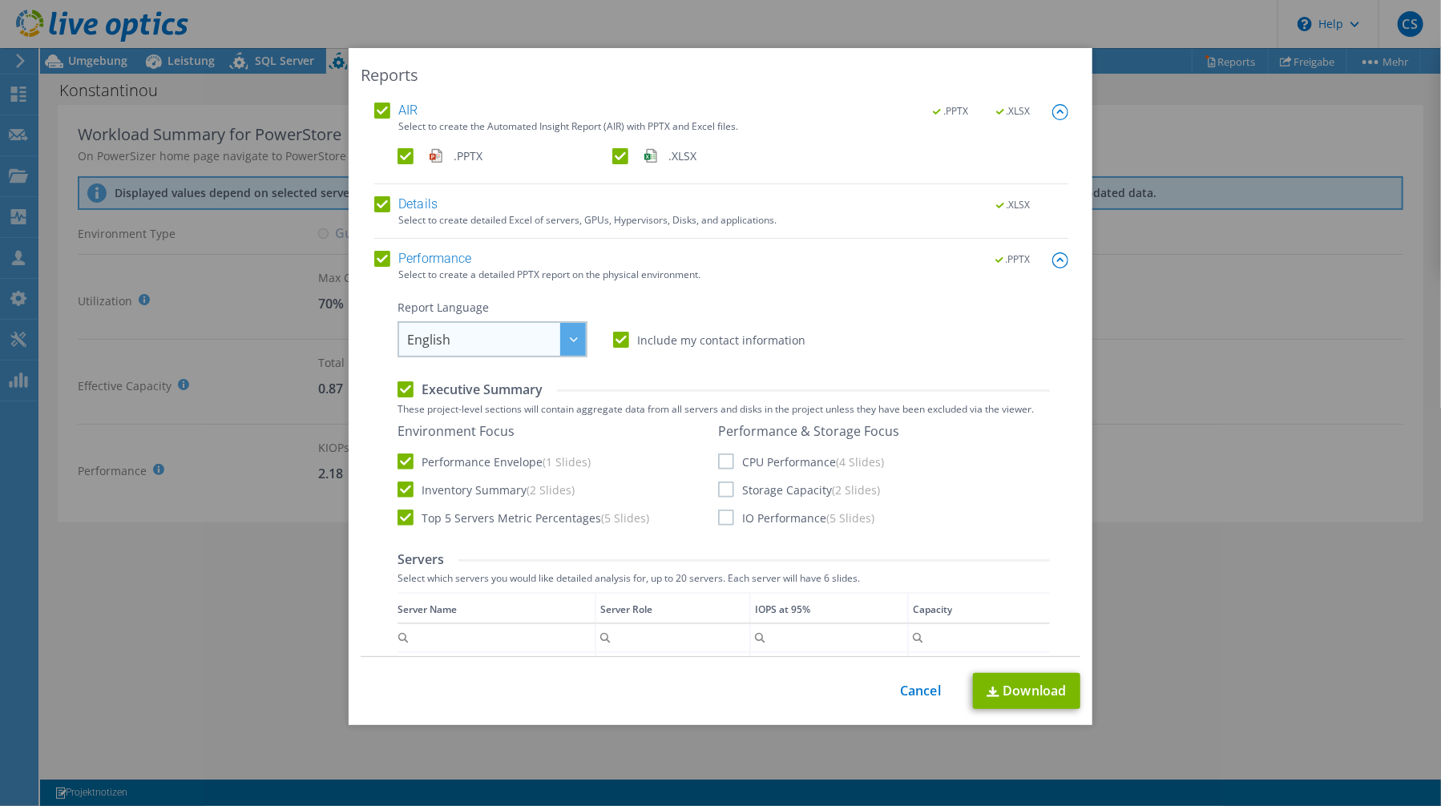
click at [491, 341] on span "English" at bounding box center [496, 339] width 179 height 33
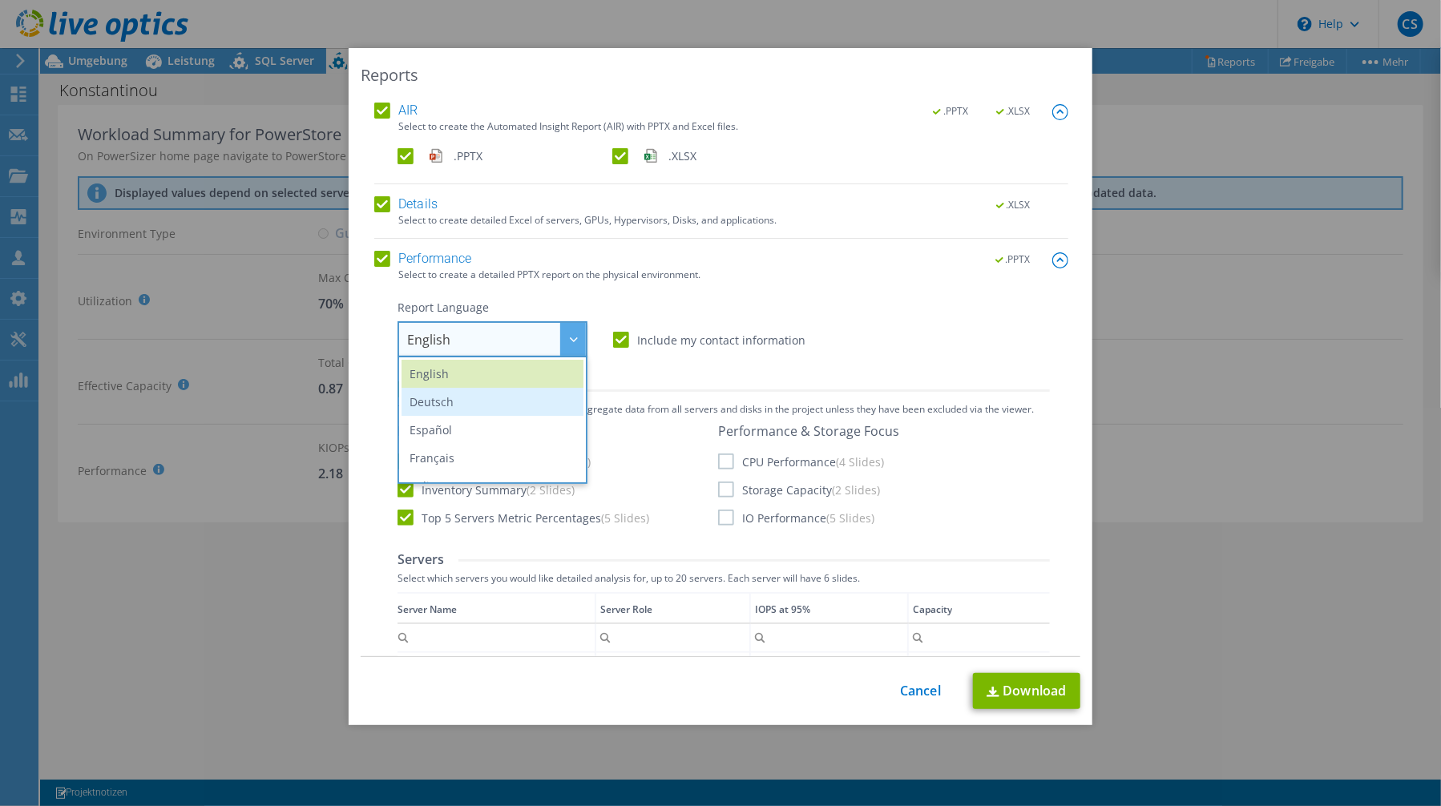
click at [484, 394] on li "Deutsch" at bounding box center [493, 402] width 182 height 28
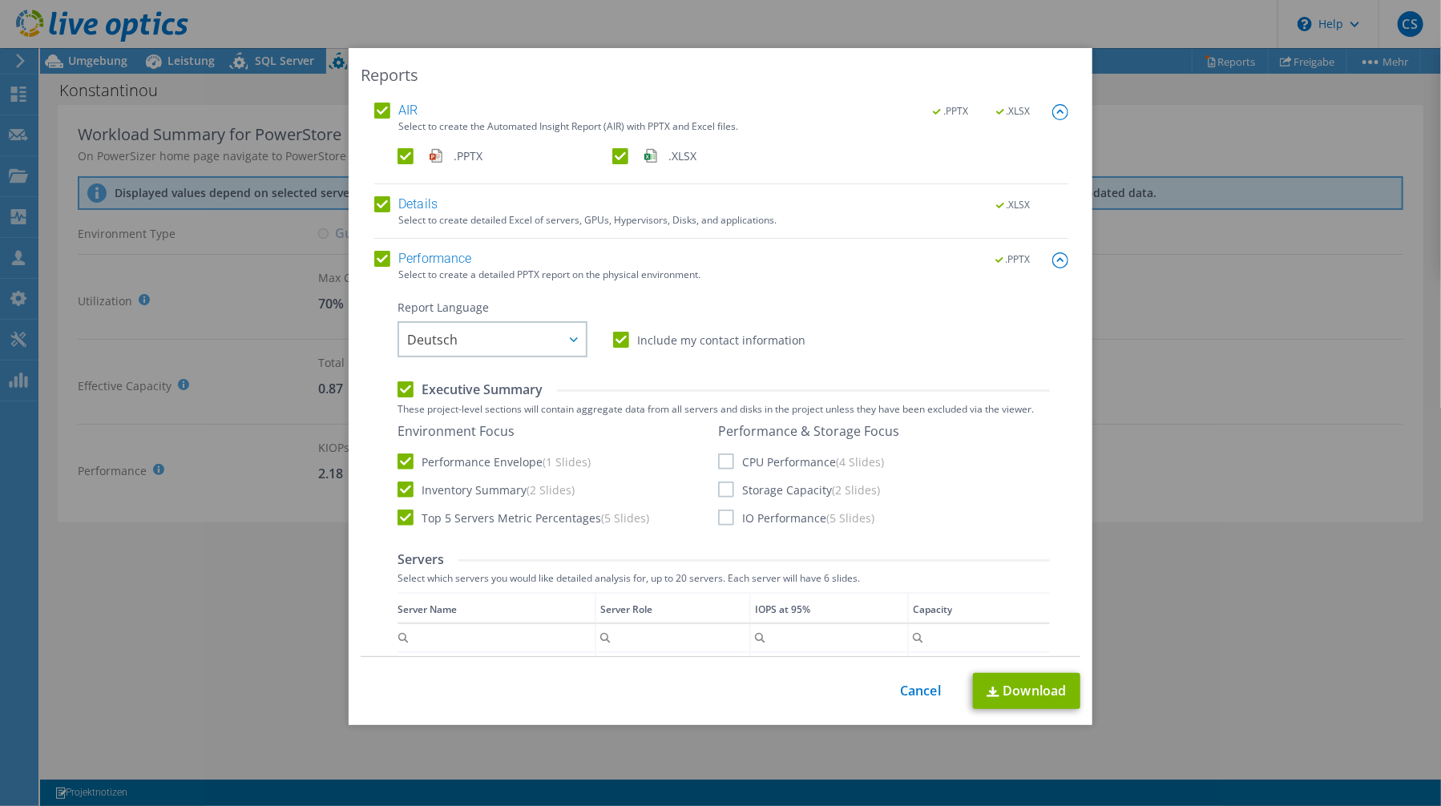
click at [786, 457] on label "CPU Performance (4 Slides)" at bounding box center [801, 462] width 166 height 16
click at [0, 0] on input "CPU Performance (4 Slides)" at bounding box center [0, 0] width 0 height 0
drag, startPoint x: 782, startPoint y: 495, endPoint x: 784, endPoint y: 525, distance: 29.7
click at [782, 497] on div "Performance & Storage Focus CPU Performance (4 Slides) Storage Capacity (2 Slid…" at bounding box center [808, 474] width 181 height 103
click at [721, 483] on label "Storage Capacity (2 Slides)" at bounding box center [799, 490] width 162 height 16
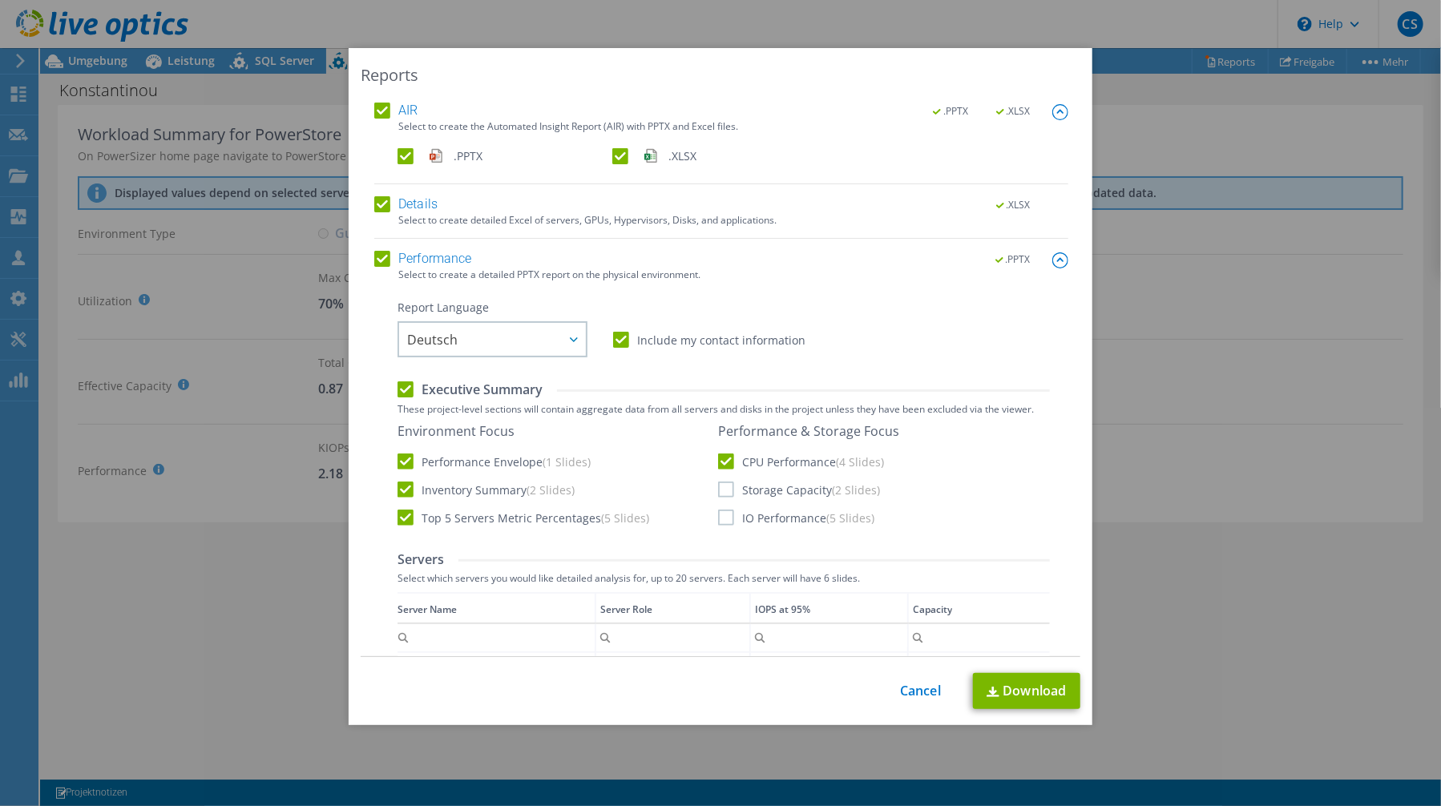
click at [0, 0] on input "Storage Capacity (2 Slides)" at bounding box center [0, 0] width 0 height 0
click at [724, 519] on label "IO Performance (5 Slides)" at bounding box center [796, 518] width 156 height 16
click at [0, 0] on input "IO Performance (5 Slides)" at bounding box center [0, 0] width 0 height 0
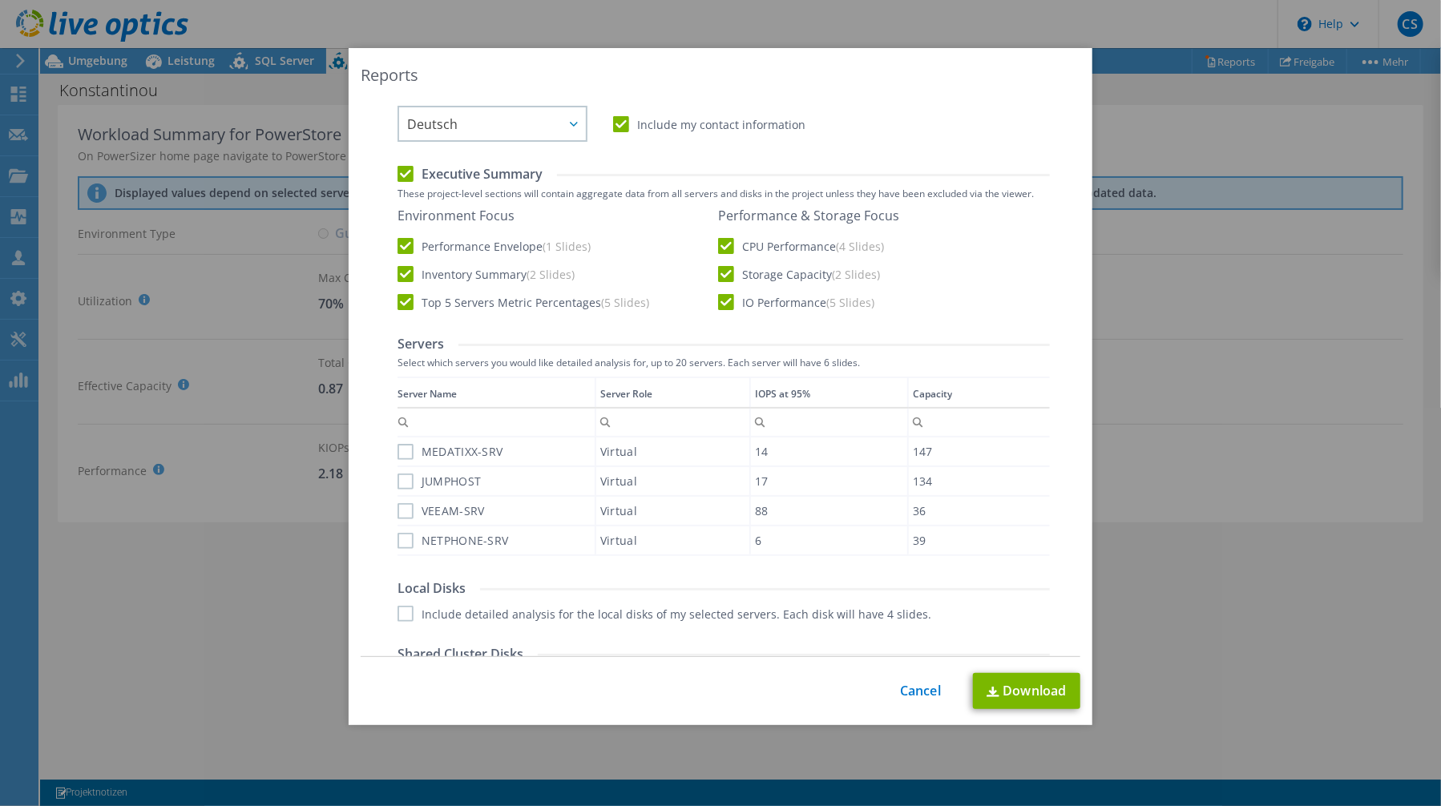
scroll to position [204, 0]
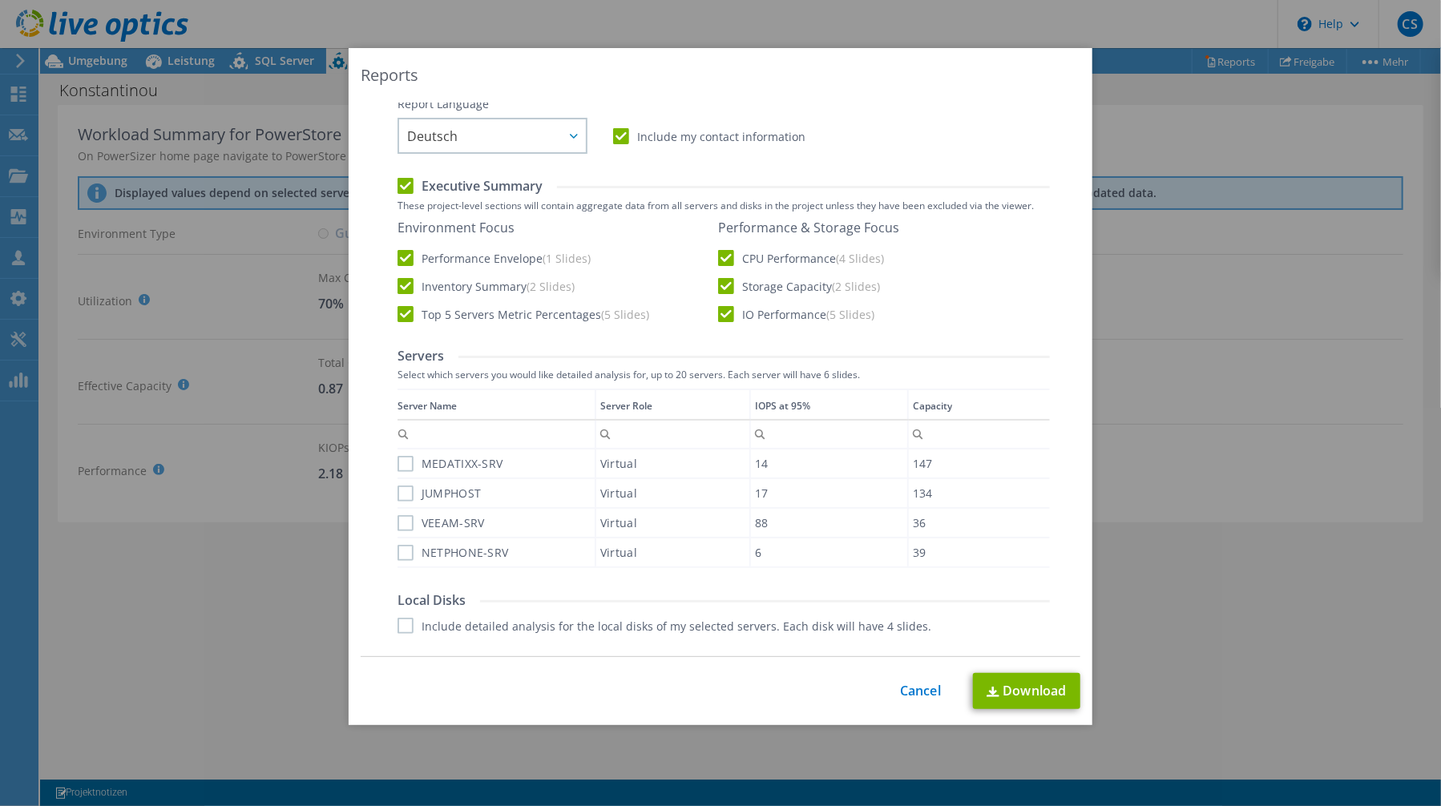
click at [403, 463] on label "MEDATIXX-SRV" at bounding box center [450, 464] width 105 height 16
click at [0, 0] on input "MEDATIXX-SRV" at bounding box center [0, 0] width 0 height 0
drag, startPoint x: 408, startPoint y: 493, endPoint x: 403, endPoint y: 520, distance: 27.7
click at [407, 496] on label "JUMPHOST" at bounding box center [439, 494] width 83 height 16
click at [0, 0] on input "JUMPHOST" at bounding box center [0, 0] width 0 height 0
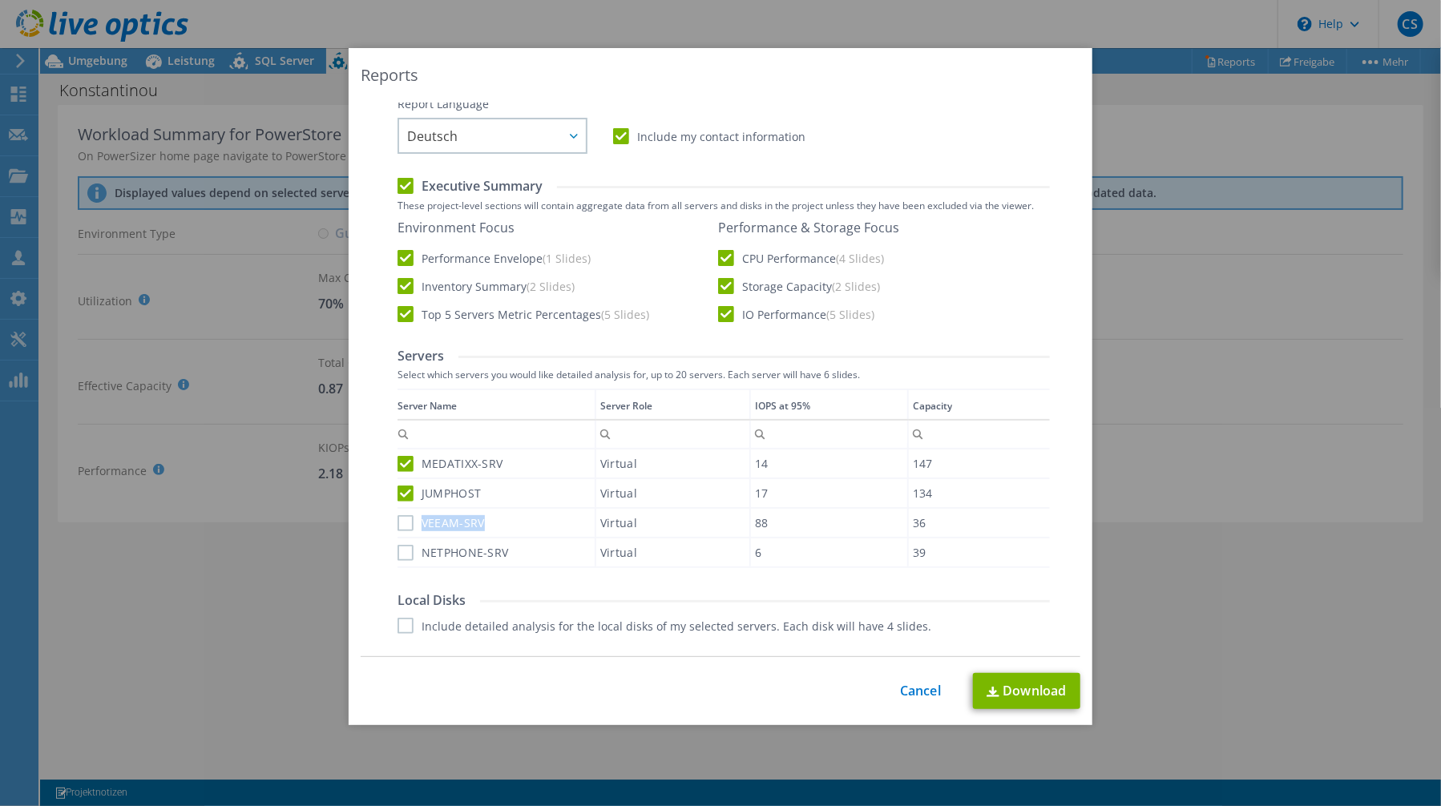
drag, startPoint x: 402, startPoint y: 527, endPoint x: 401, endPoint y: 537, distance: 9.8
click at [401, 532] on div "VEEAM-SRV" at bounding box center [496, 523] width 197 height 28
drag, startPoint x: 401, startPoint y: 537, endPoint x: 401, endPoint y: 553, distance: 16.0
click at [401, 553] on label "NETPHONE-SRV" at bounding box center [453, 553] width 111 height 16
click at [0, 0] on input "NETPHONE-SRV" at bounding box center [0, 0] width 0 height 0
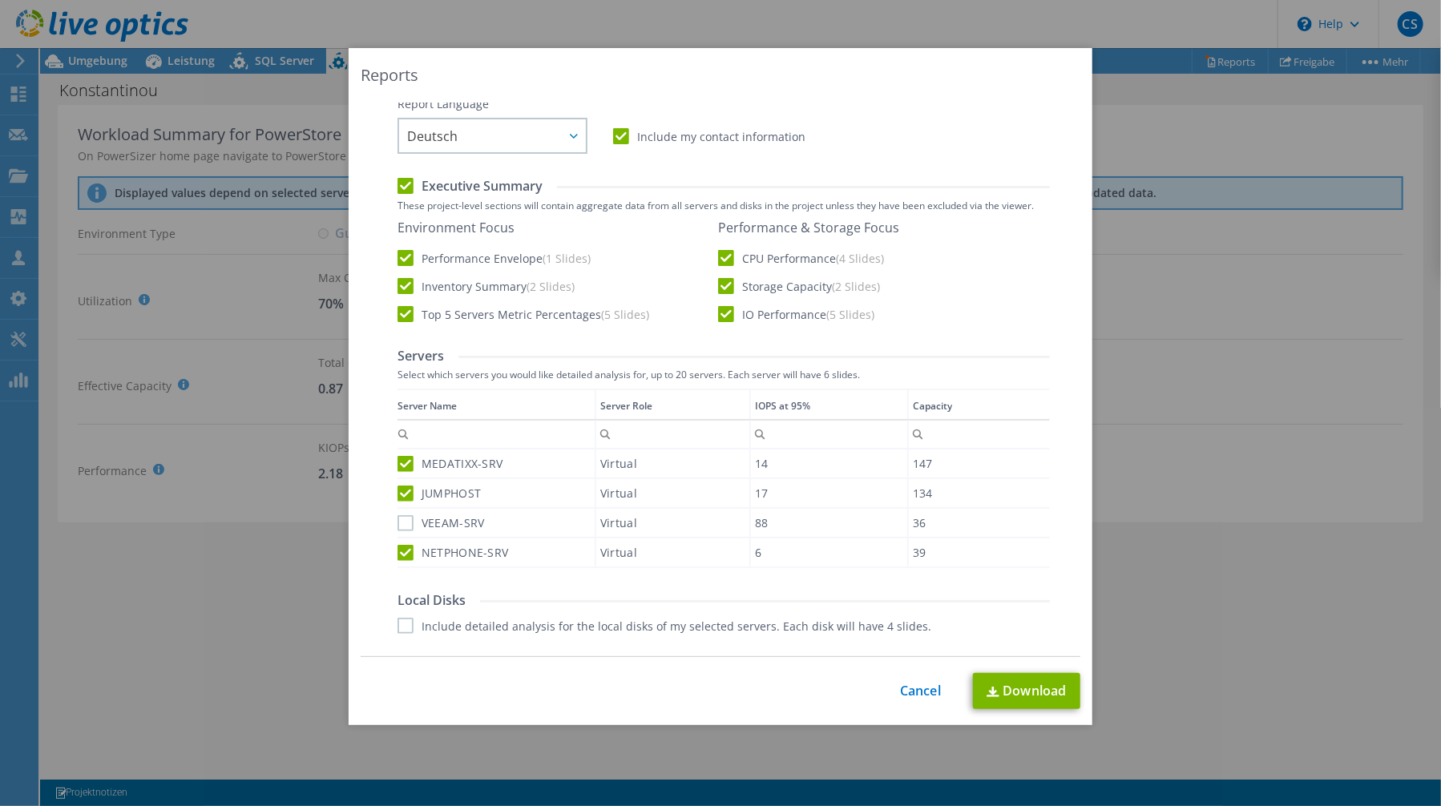
click at [387, 523] on div "Performance .PPTX Select to create a detailed PPTX report on the physical envir…" at bounding box center [721, 507] width 694 height 921
click at [398, 521] on label "VEEAM-SRV" at bounding box center [441, 523] width 87 height 16
click at [0, 0] on input "VEEAM-SRV" at bounding box center [0, 0] width 0 height 0
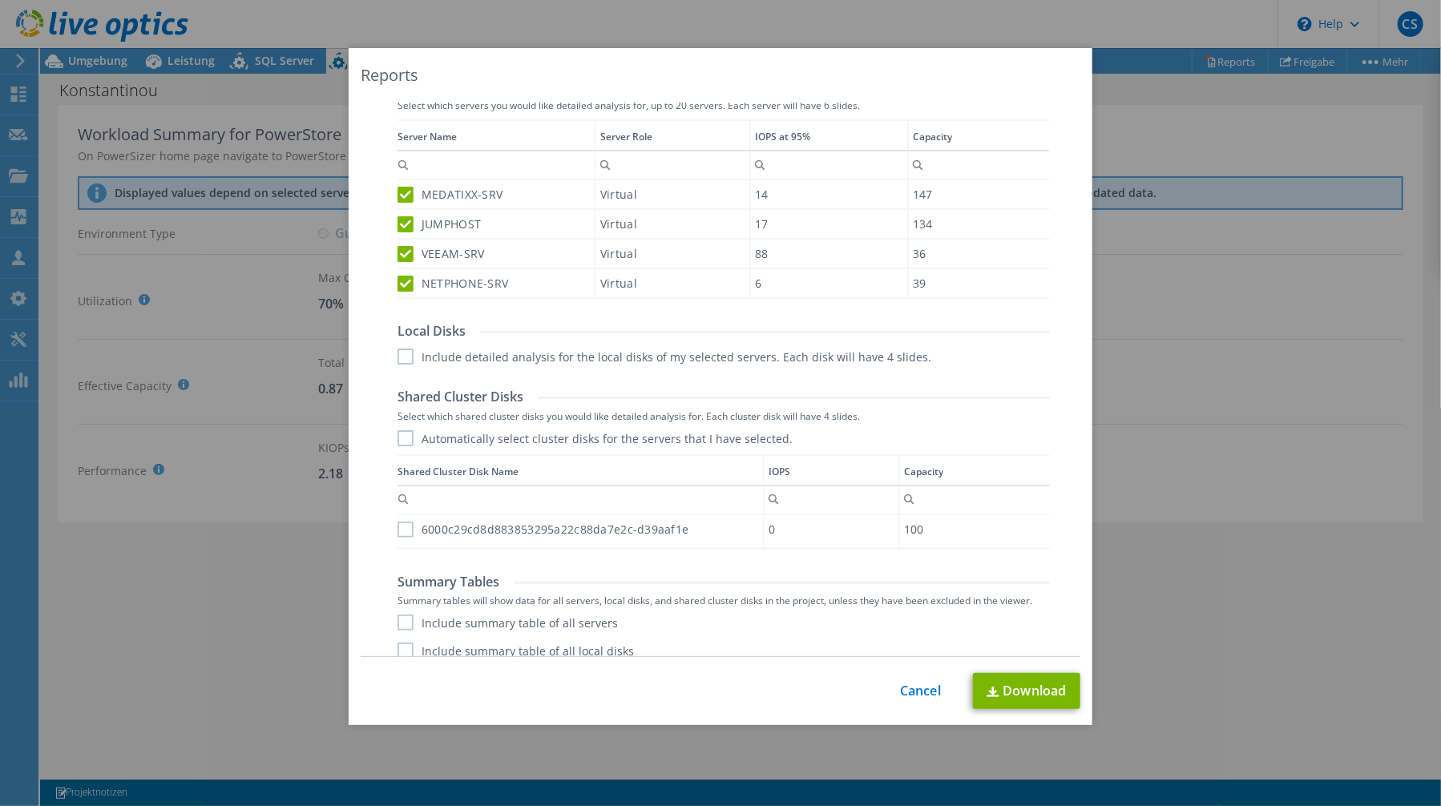
scroll to position [484, 0]
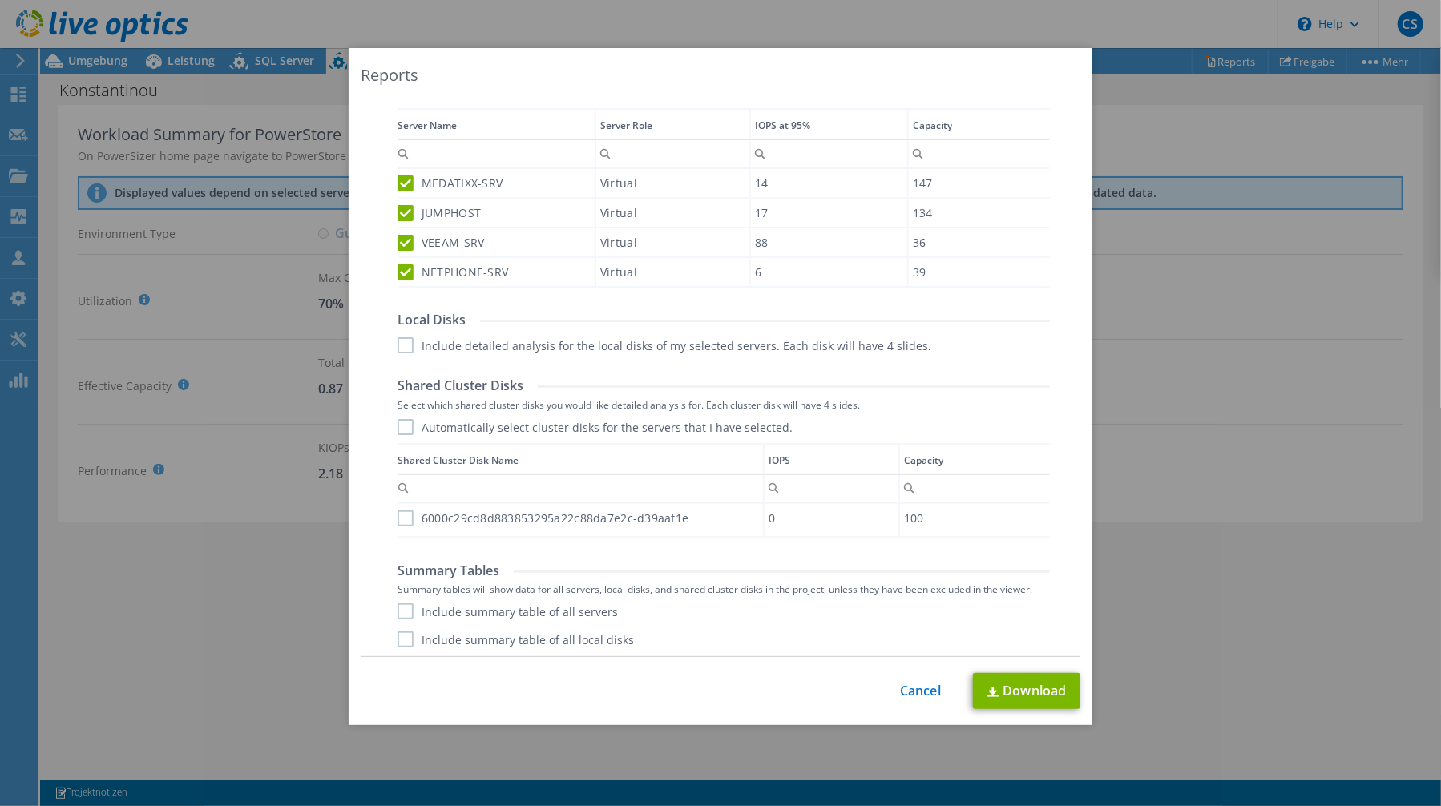
click at [561, 607] on label "Include summary table of all servers" at bounding box center [508, 612] width 220 height 16
click at [0, 0] on input "Include summary table of all servers" at bounding box center [0, 0] width 0 height 0
click at [568, 632] on label "Include summary table of all local disks" at bounding box center [516, 640] width 236 height 16
click at [0, 0] on input "Include summary table of all local disks" at bounding box center [0, 0] width 0 height 0
click at [1021, 689] on link "Download" at bounding box center [1026, 691] width 107 height 36
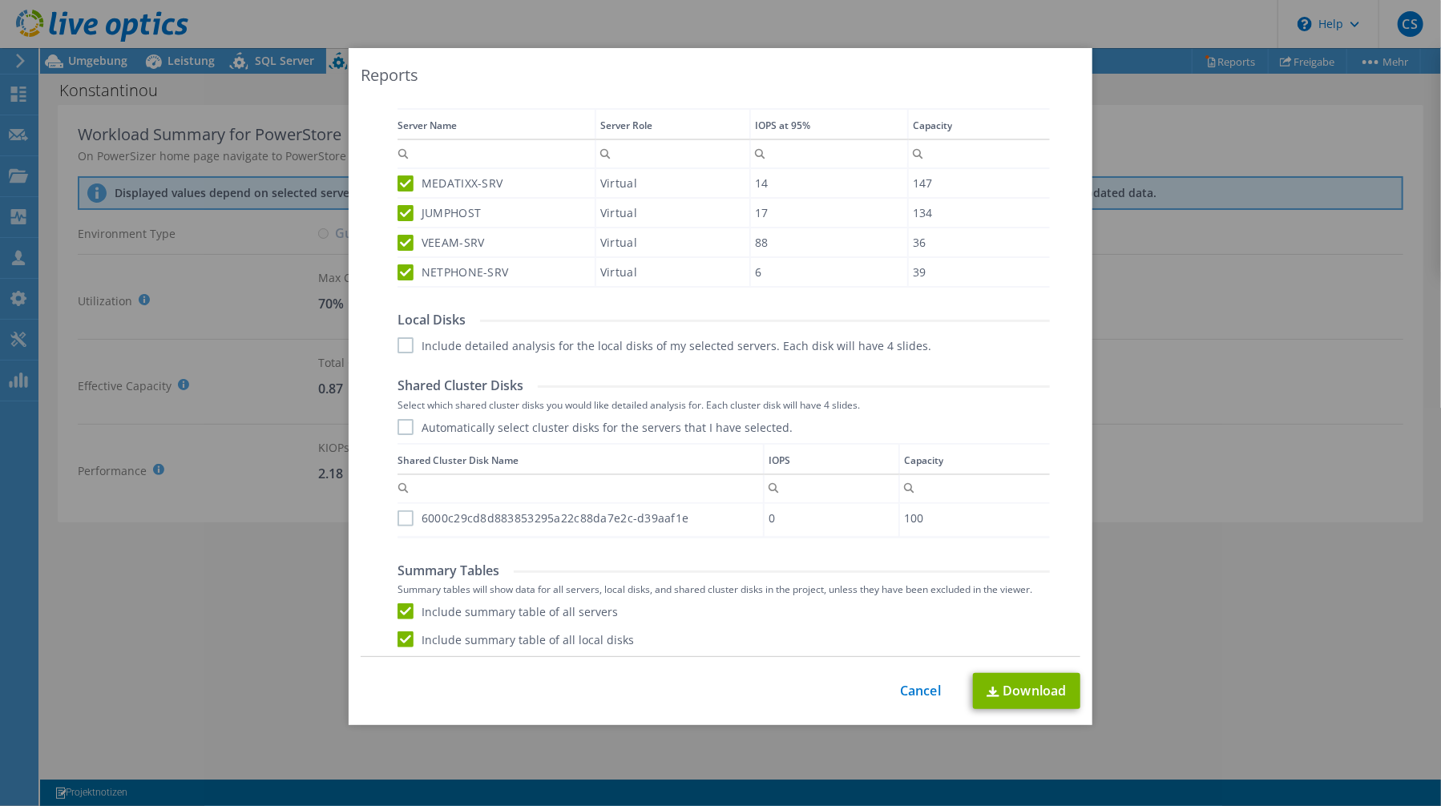
click at [216, 655] on div "Reports AIR .PPTX .XLSX Select to create the Automated Insight Report (AIR) wit…" at bounding box center [720, 403] width 1441 height 710
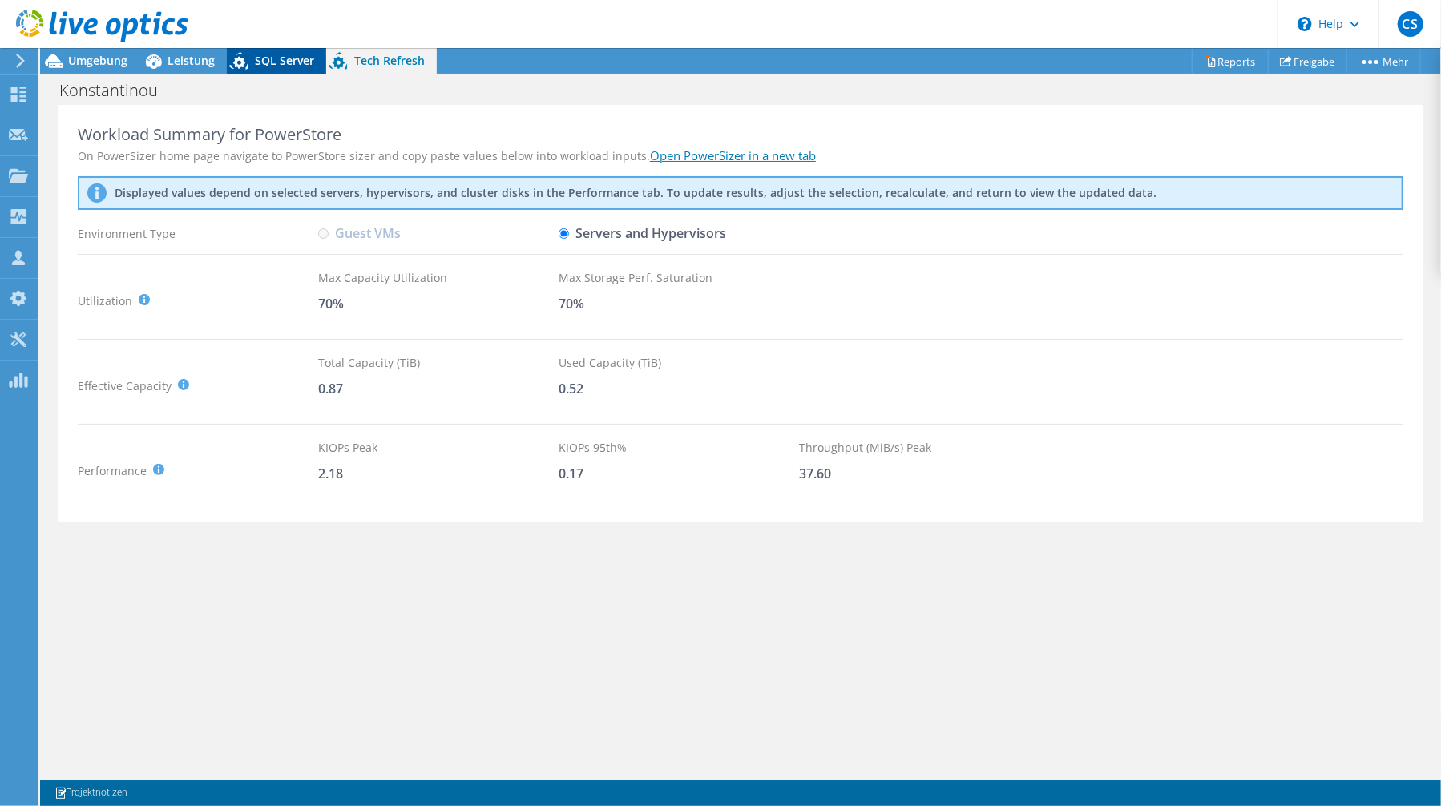
drag, startPoint x: 269, startPoint y: 55, endPoint x: 237, endPoint y: 55, distance: 32.1
click at [270, 55] on span "SQL Server" at bounding box center [284, 60] width 59 height 15
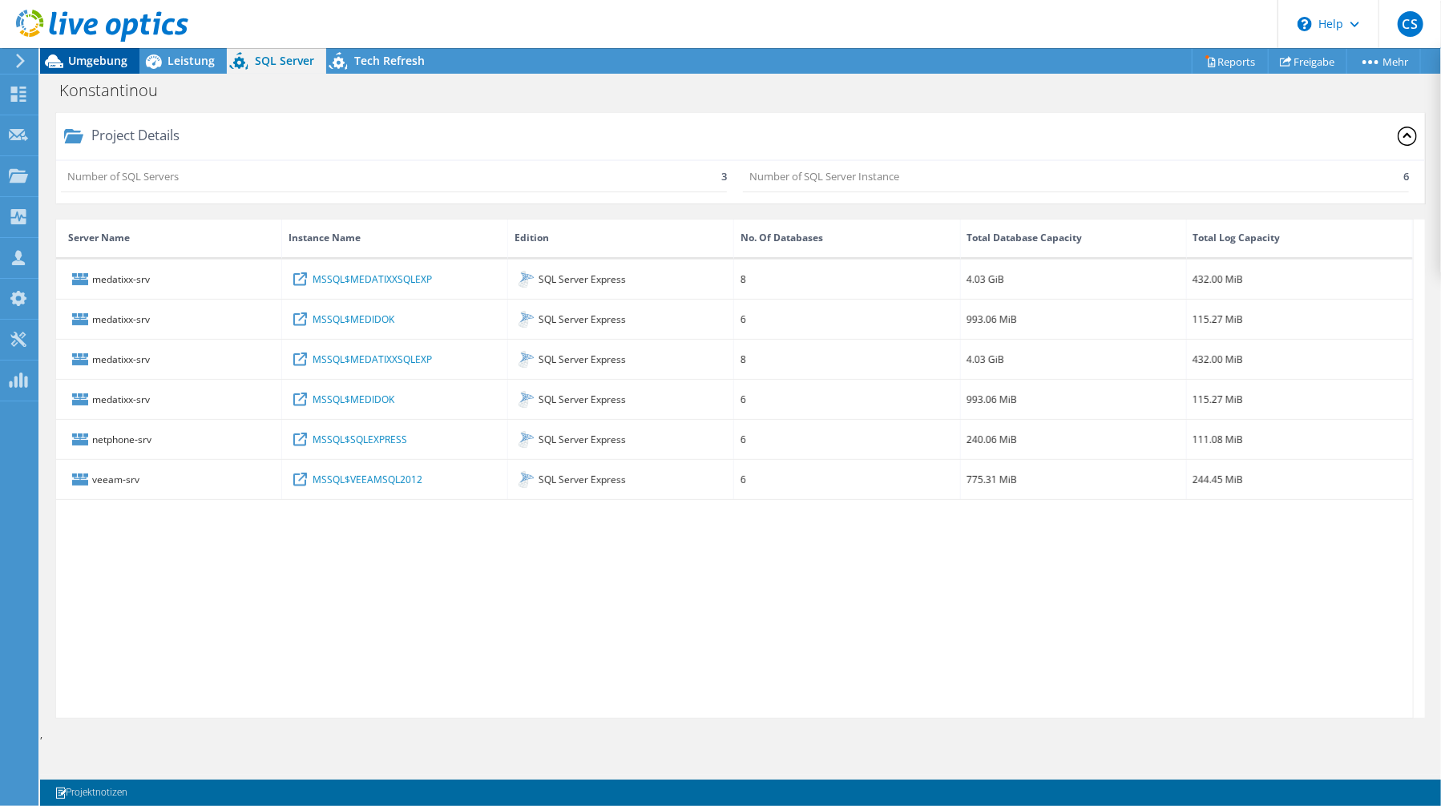
click at [90, 62] on span "Umgebung" at bounding box center [97, 60] width 59 height 15
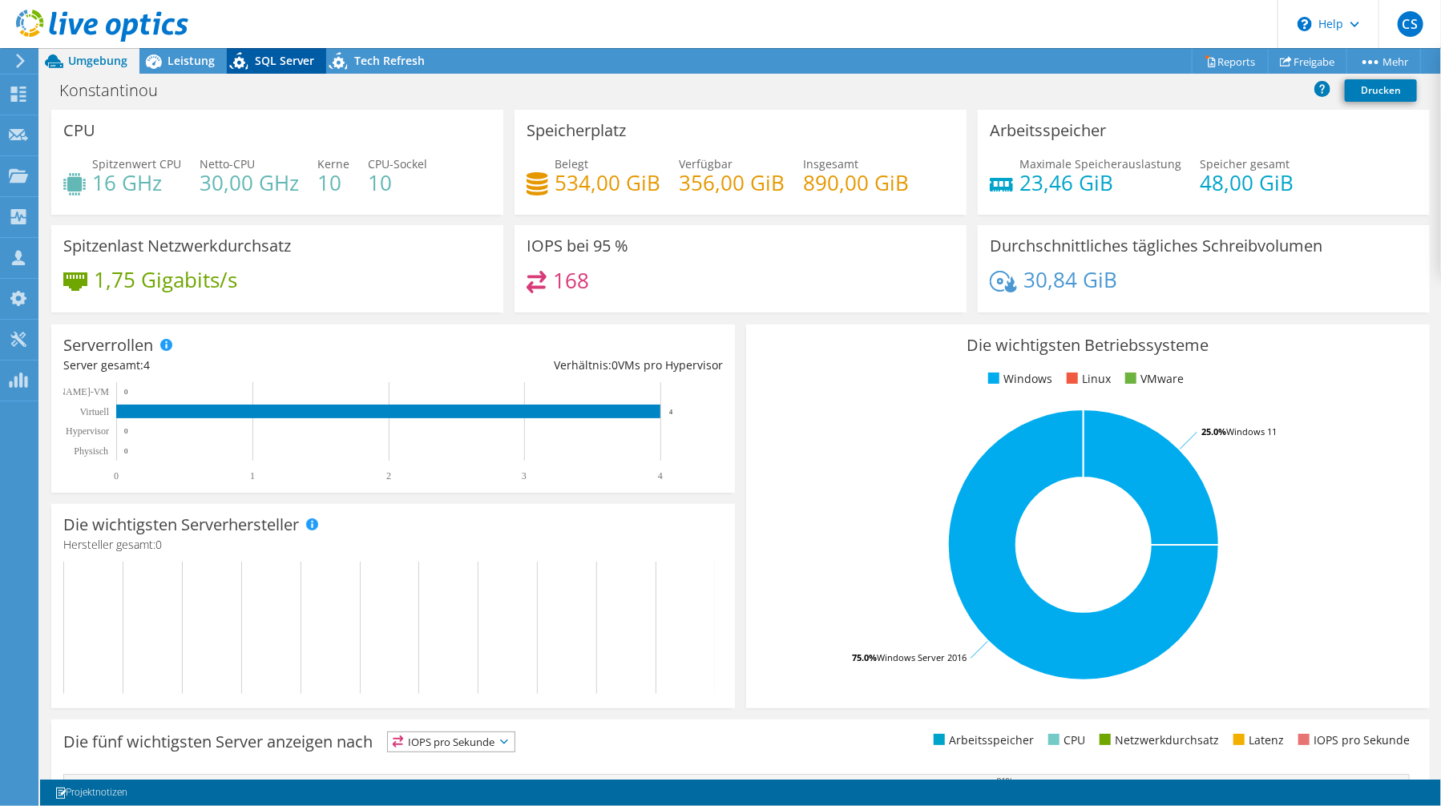
click at [240, 53] on icon at bounding box center [239, 61] width 18 height 18
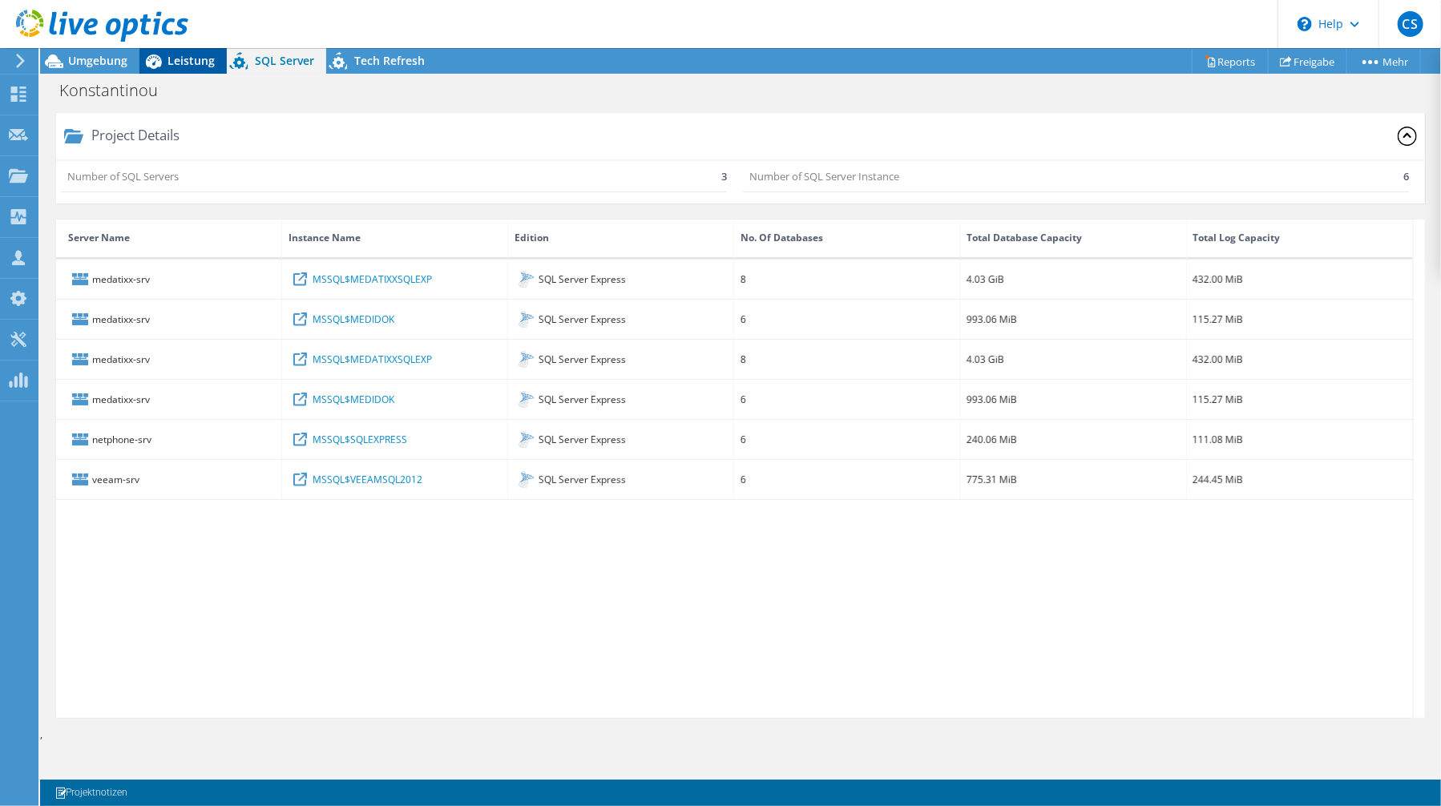
click at [206, 59] on span "Leistung" at bounding box center [191, 60] width 47 height 15
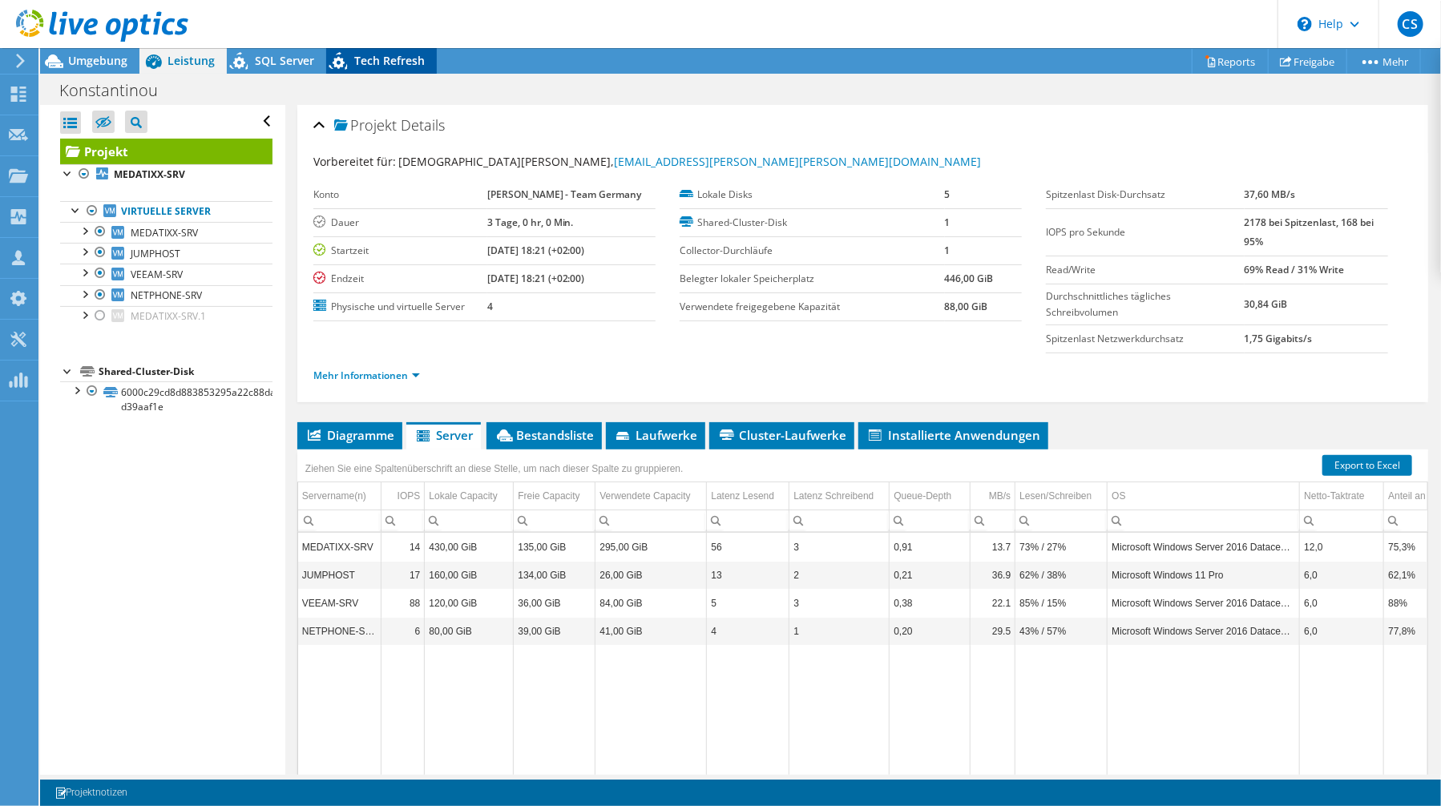
click at [366, 60] on span "Tech Refresh" at bounding box center [389, 60] width 71 height 15
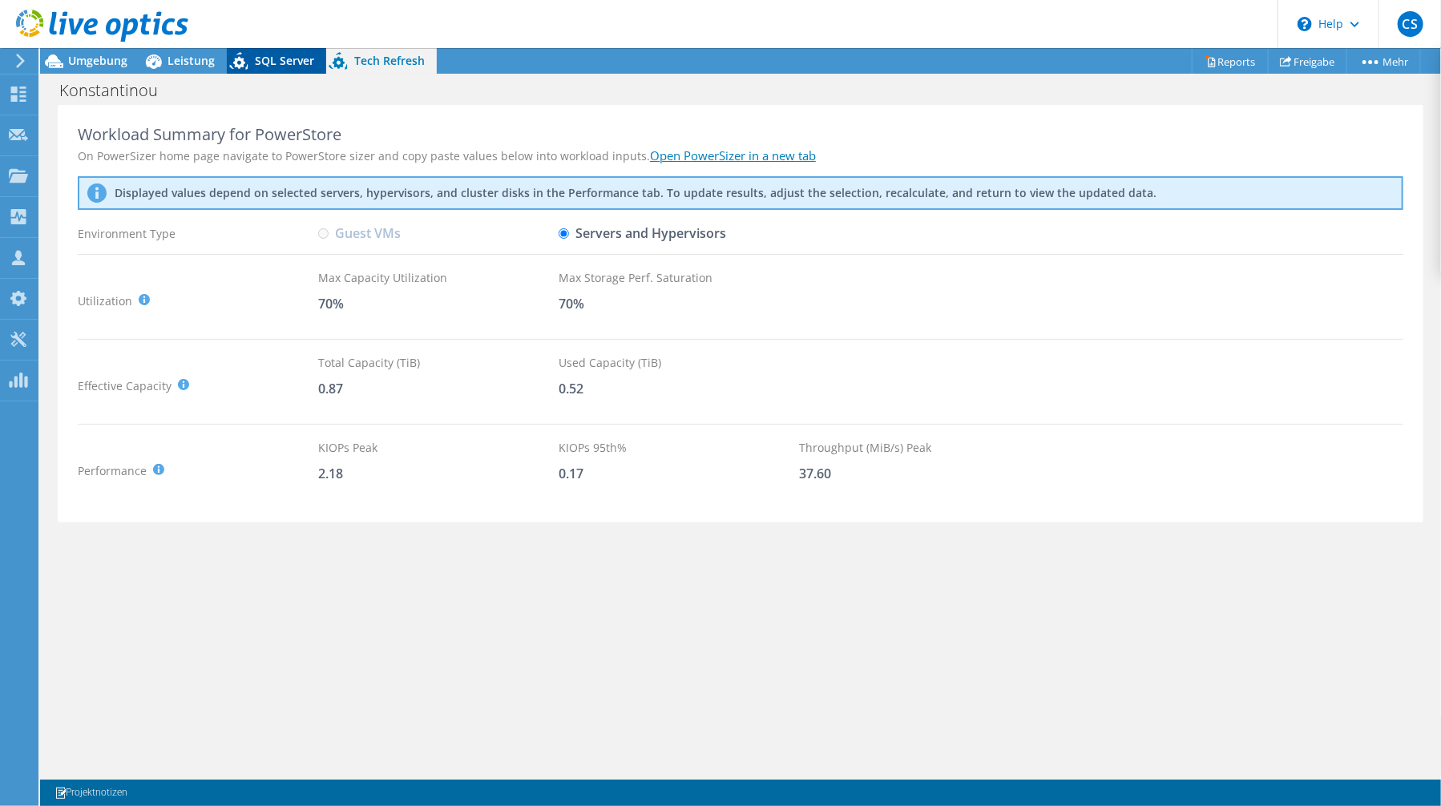
click at [298, 62] on span "SQL Server" at bounding box center [284, 60] width 59 height 15
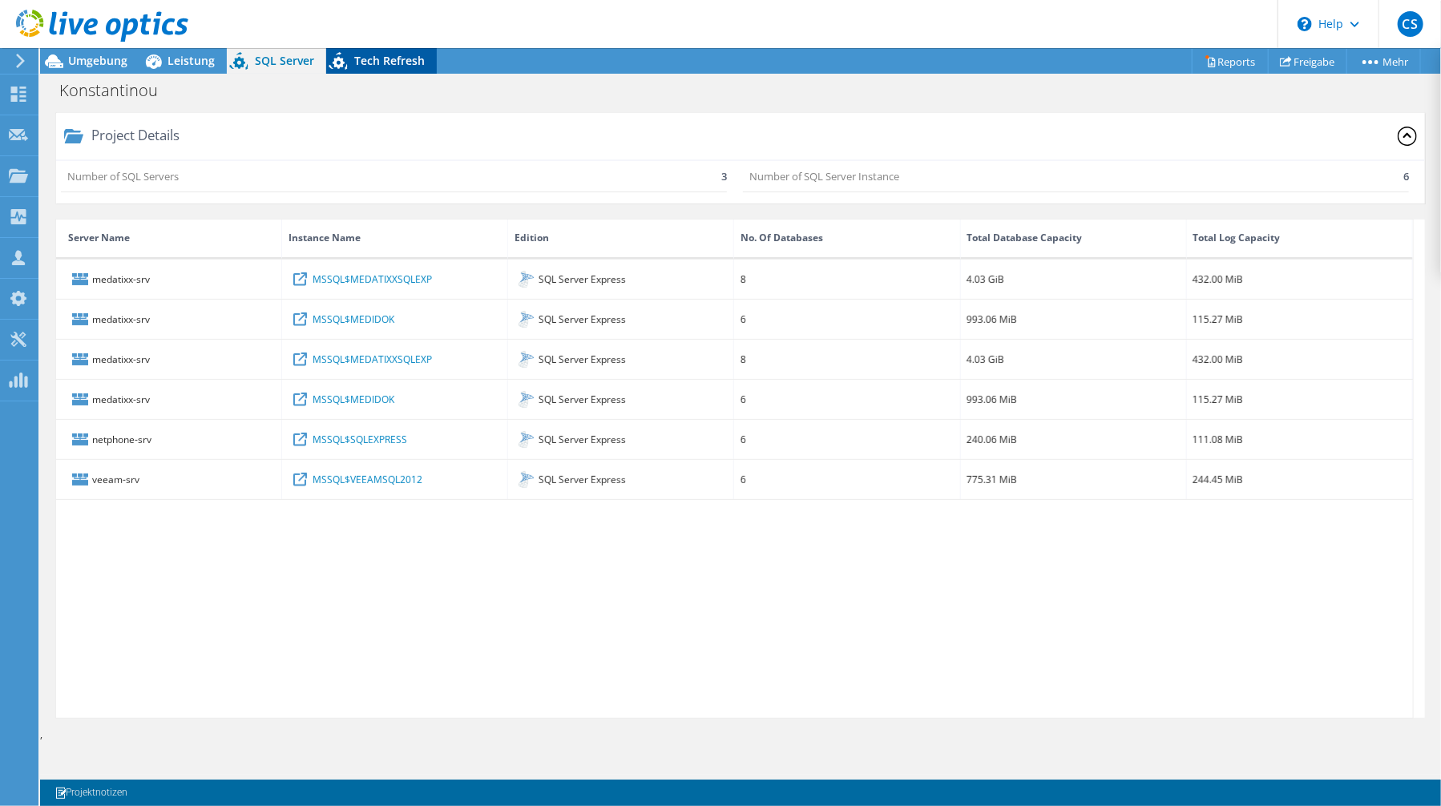
click at [336, 60] on icon at bounding box center [338, 61] width 18 height 18
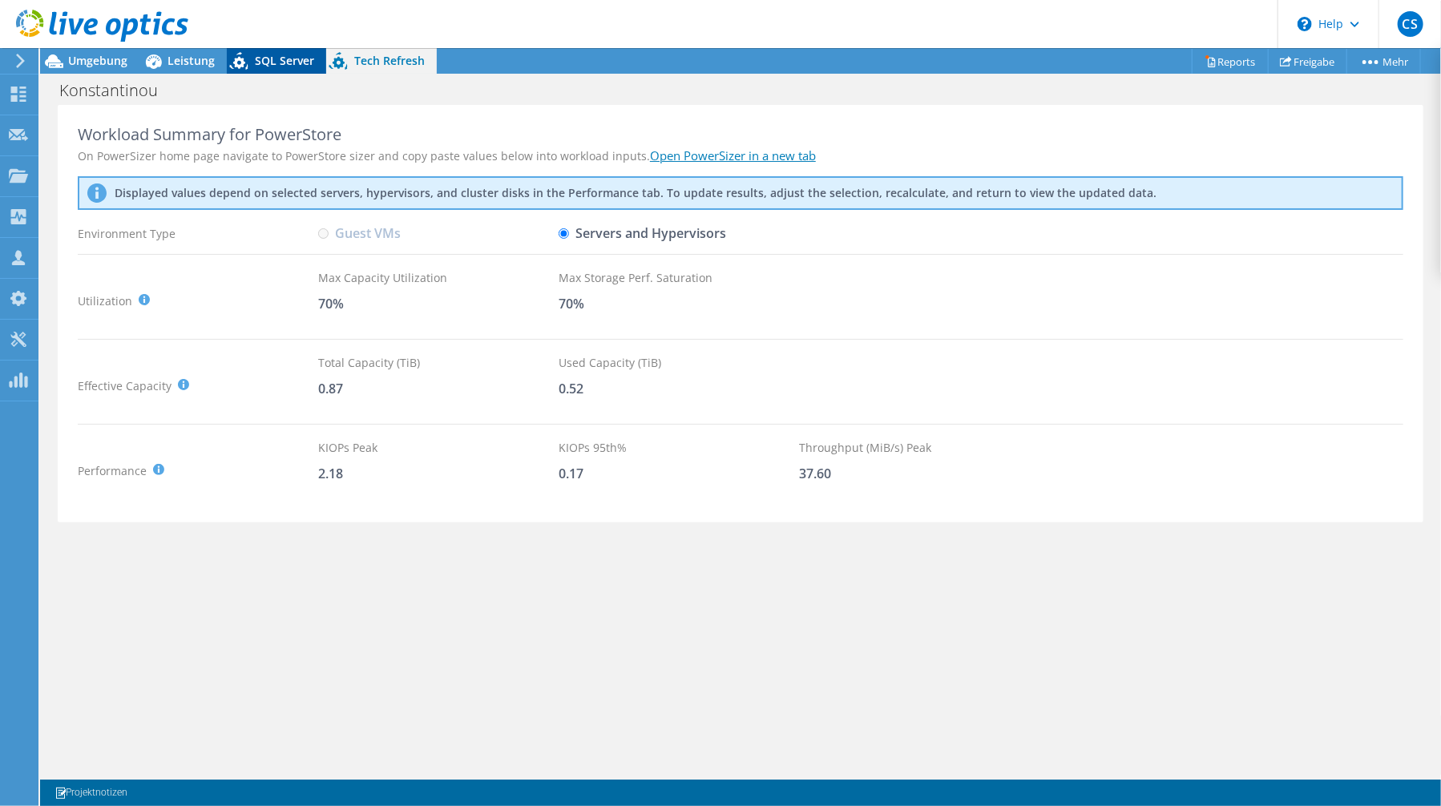
click at [281, 67] on span "SQL Server" at bounding box center [284, 60] width 59 height 15
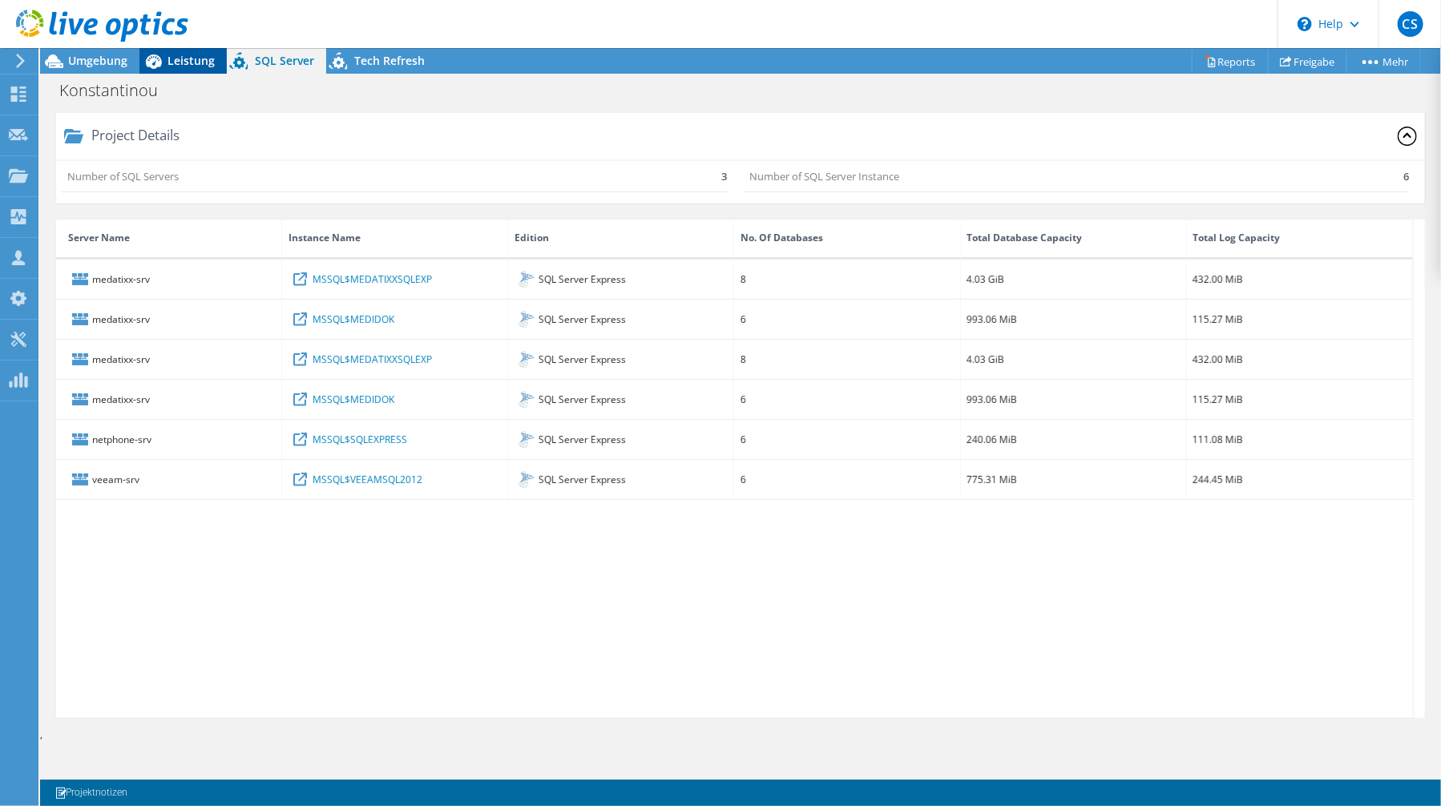
click at [195, 66] on span "Leistung" at bounding box center [191, 60] width 47 height 15
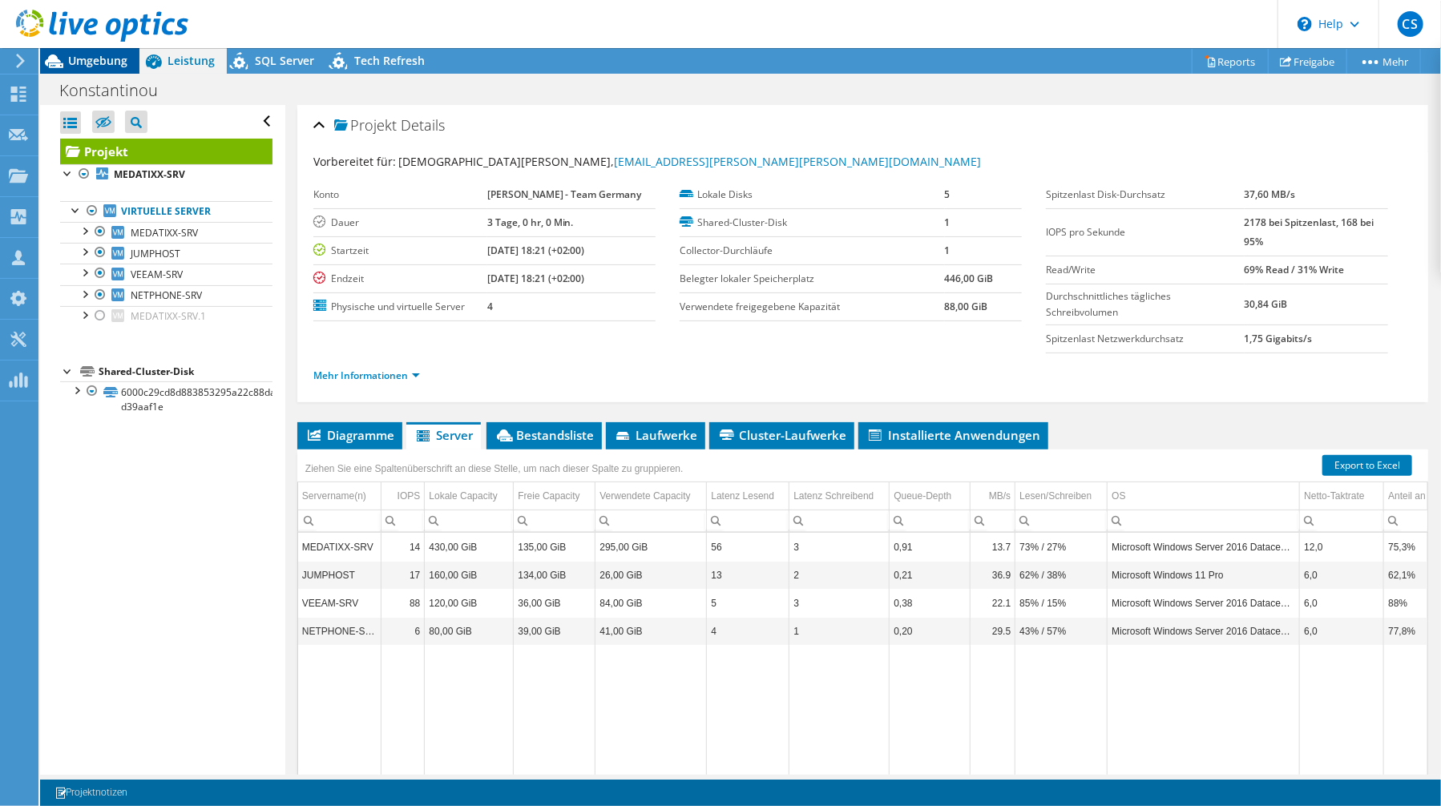
click at [94, 68] on div "Umgebung" at bounding box center [89, 61] width 99 height 26
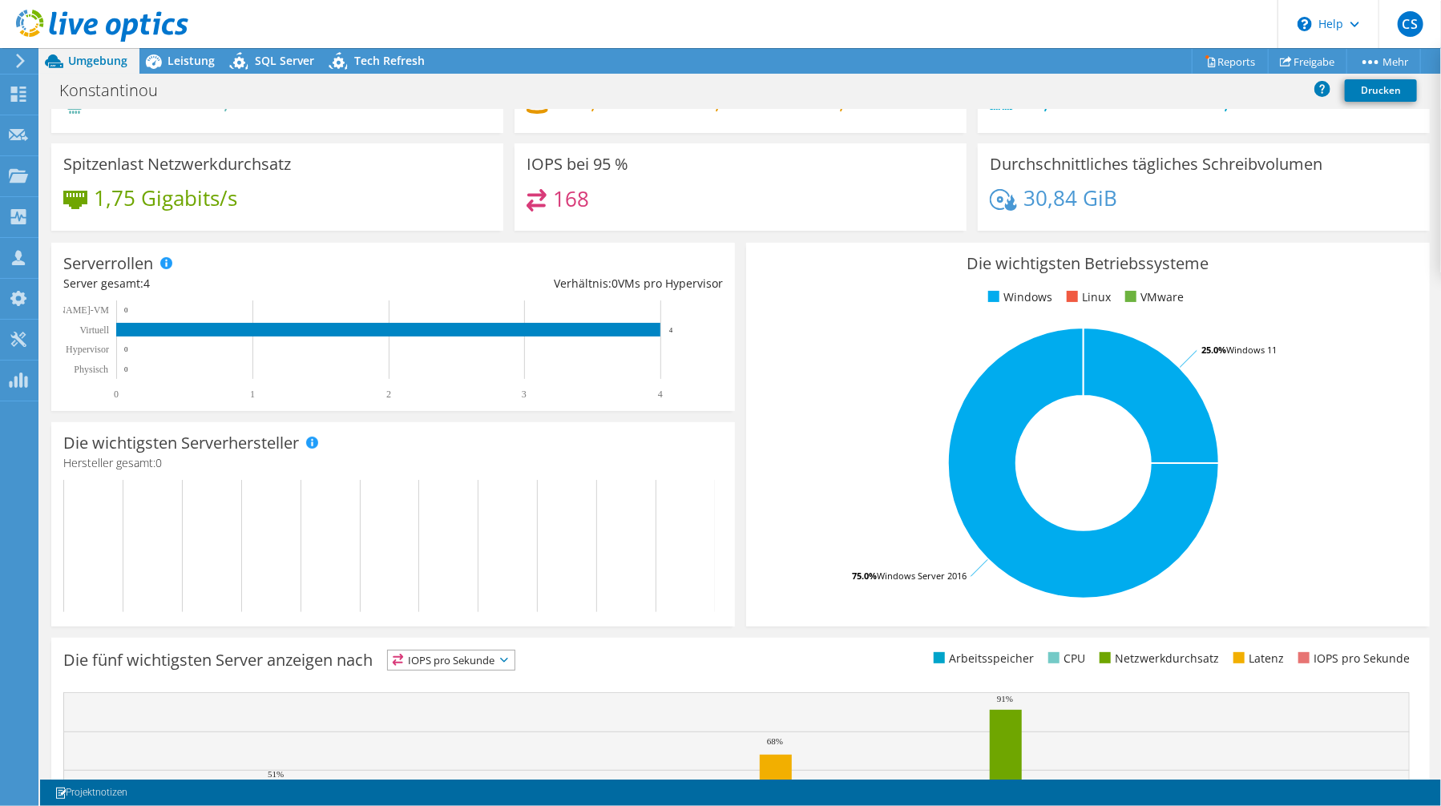
scroll to position [79, 0]
